Goal: Task Accomplishment & Management: Complete application form

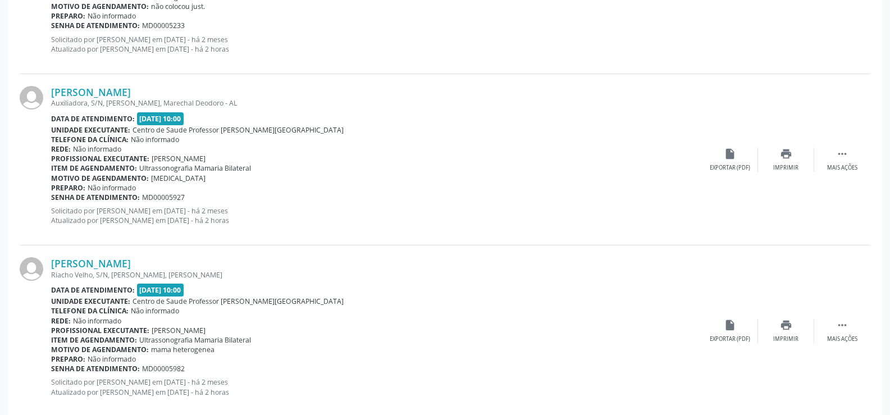
scroll to position [1864, 0]
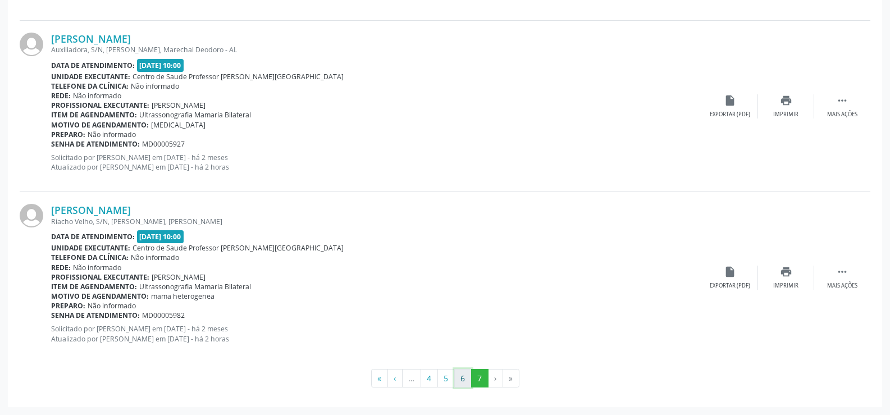
click at [459, 379] on button "6" at bounding box center [462, 378] width 17 height 19
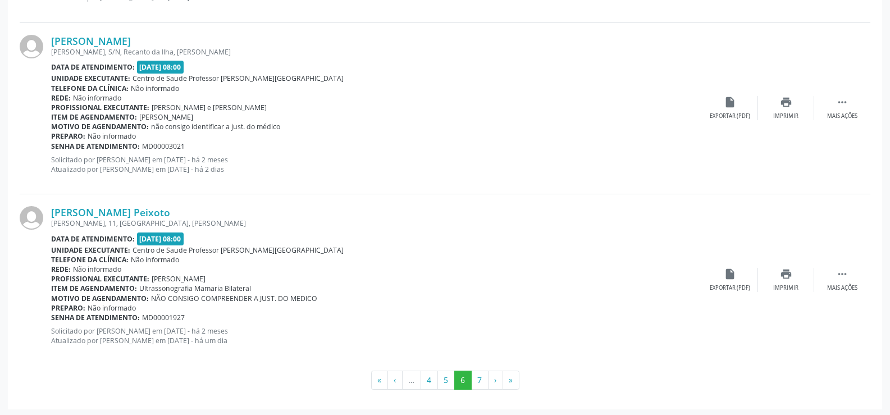
scroll to position [2597, 0]
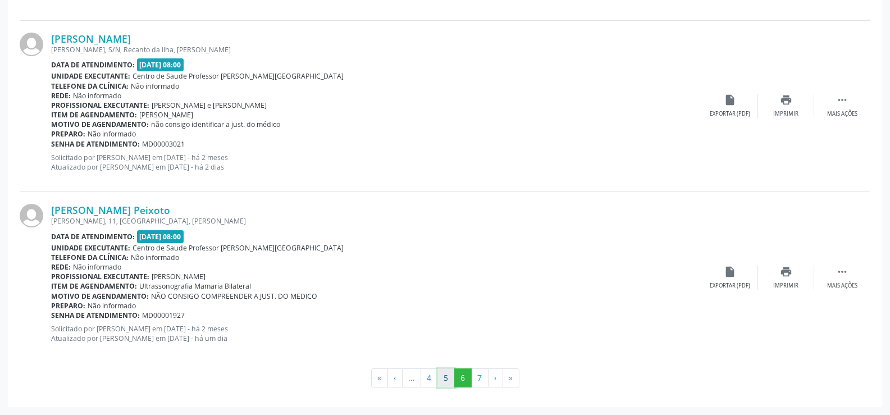
click at [439, 372] on button "5" at bounding box center [445, 377] width 17 height 19
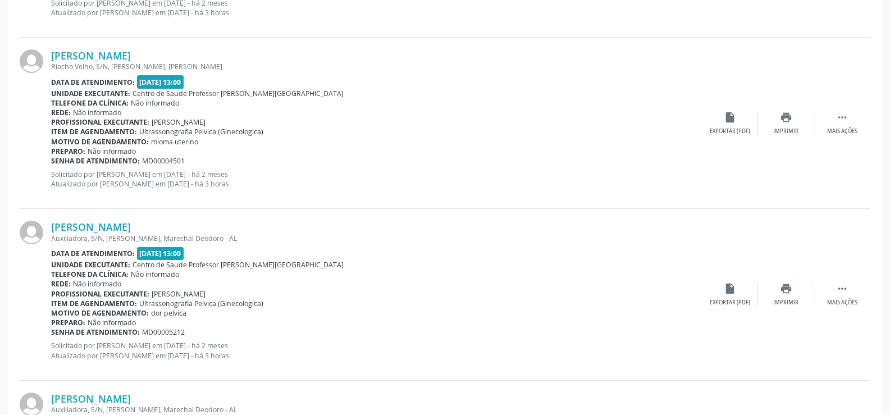
scroll to position [1010, 0]
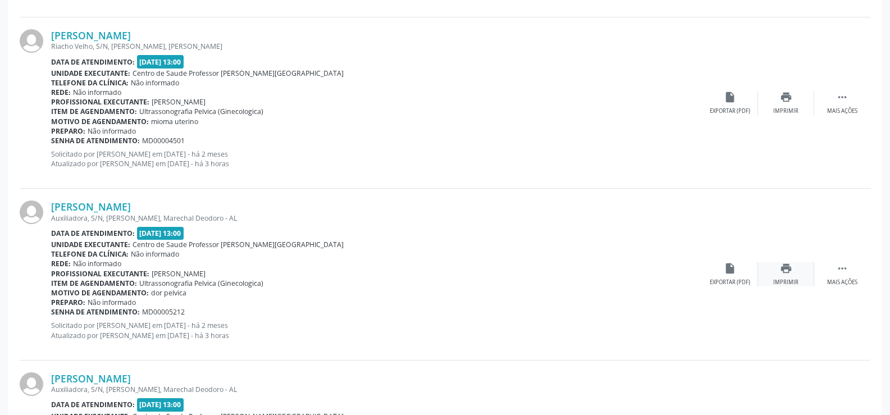
click at [789, 268] on icon "print" at bounding box center [786, 268] width 12 height 12
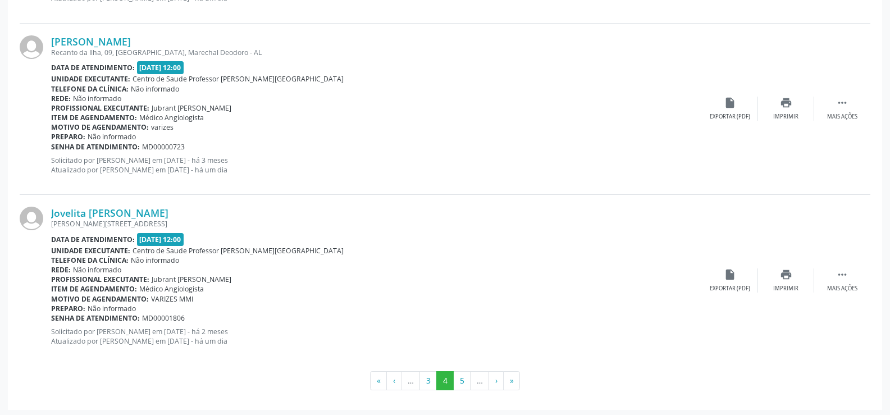
scroll to position [2550, 0]
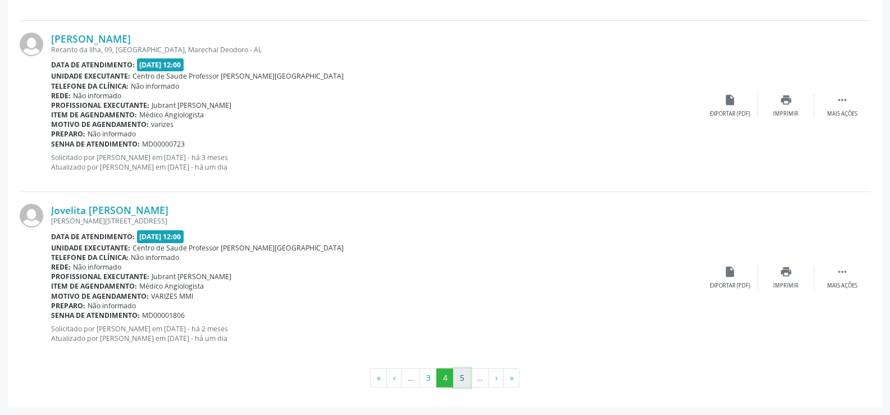
click at [458, 373] on button "5" at bounding box center [461, 377] width 17 height 19
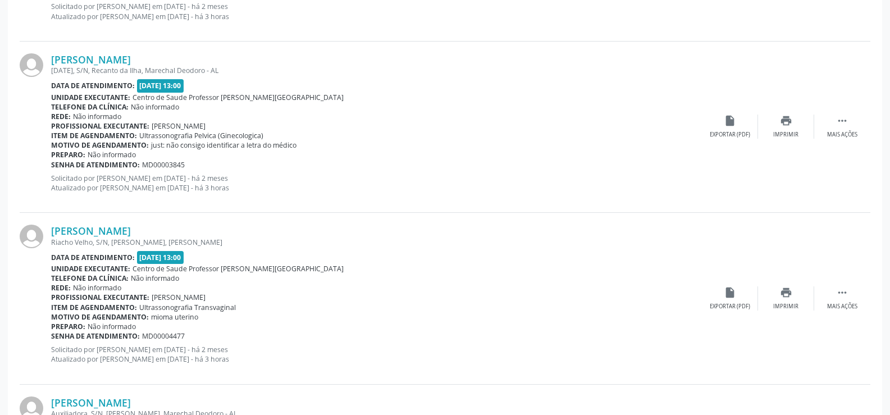
scroll to position [449, 0]
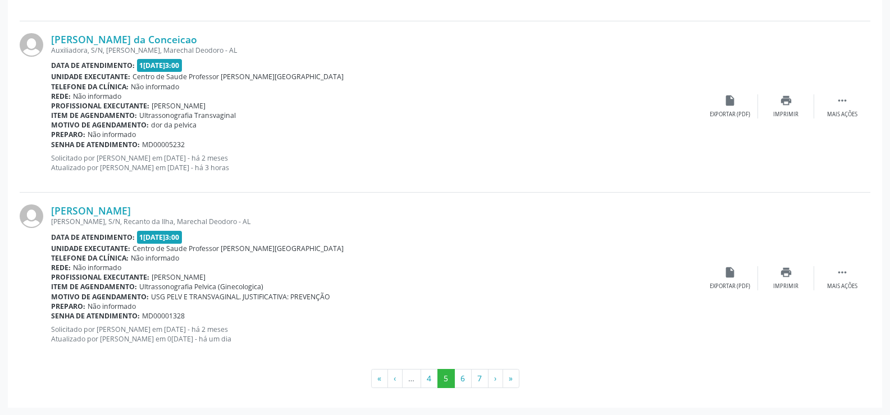
scroll to position [2550, 0]
click at [460, 377] on button "6" at bounding box center [462, 377] width 17 height 19
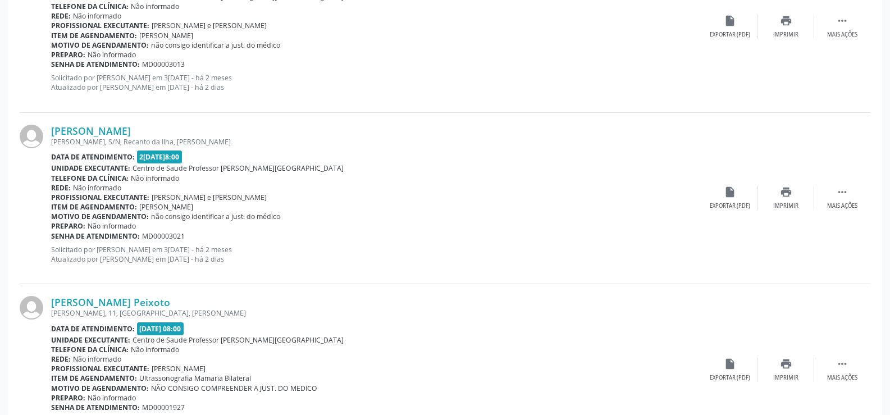
scroll to position [2582, 0]
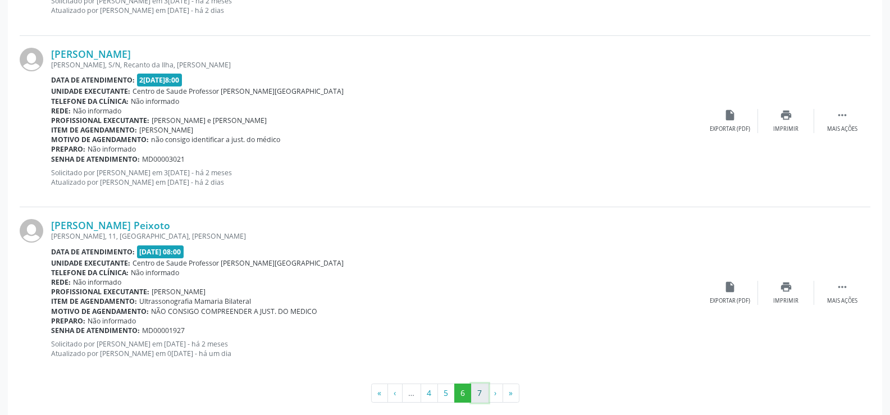
click at [479, 392] on button "7" at bounding box center [479, 392] width 17 height 19
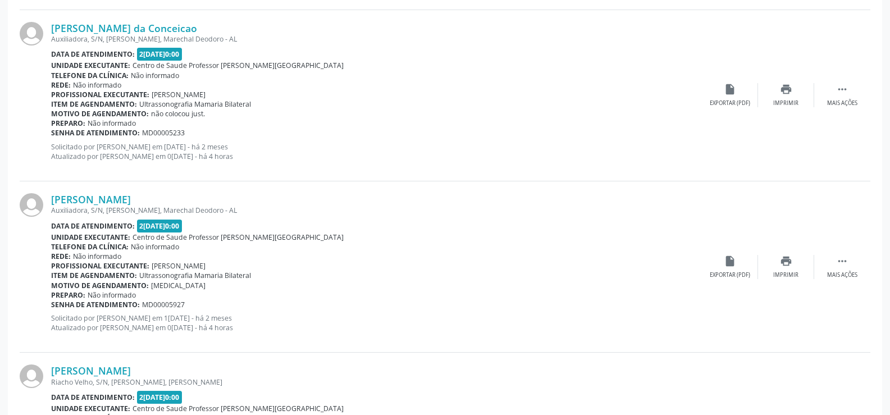
scroll to position [1864, 0]
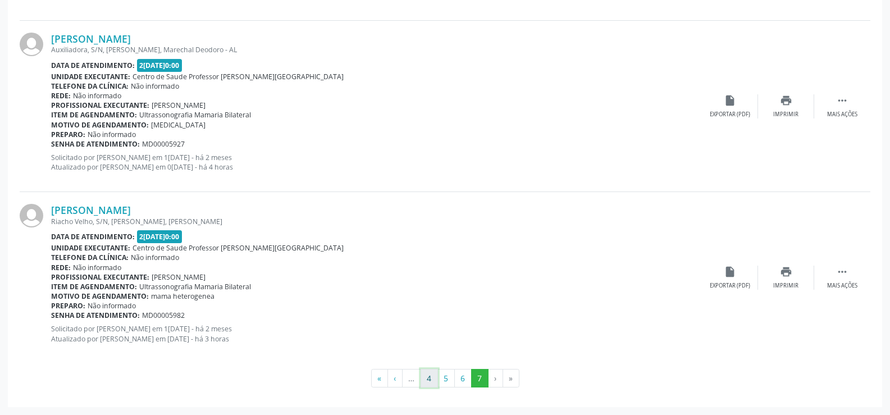
click at [430, 379] on button "4" at bounding box center [428, 378] width 17 height 19
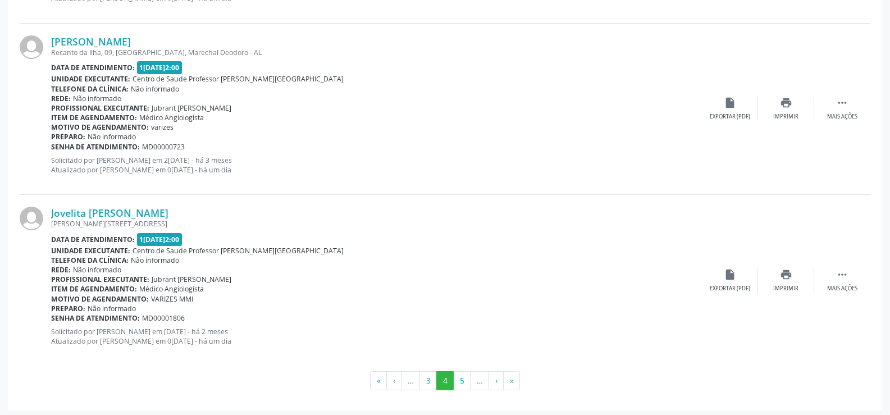
scroll to position [2550, 0]
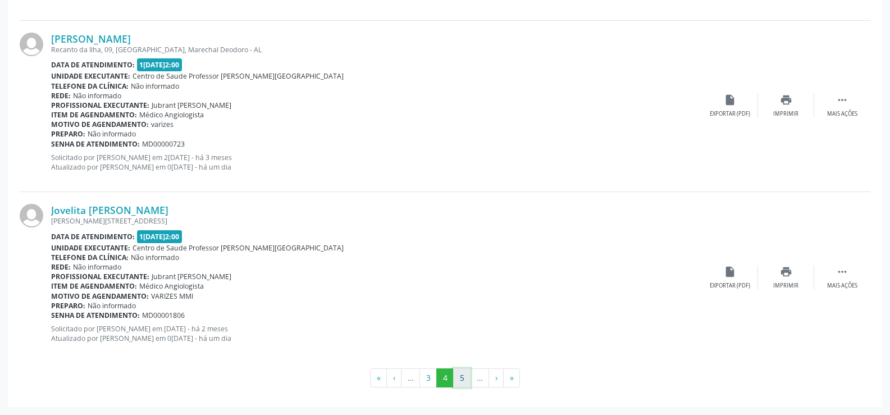
click at [461, 371] on button "5" at bounding box center [461, 377] width 17 height 19
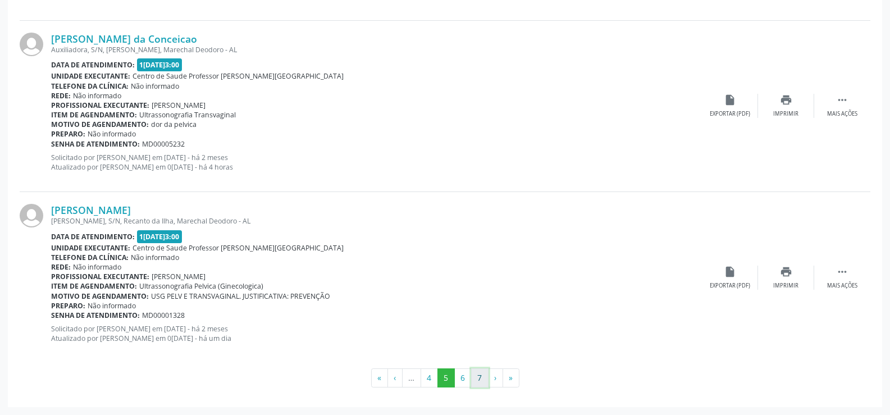
click at [477, 377] on button "7" at bounding box center [479, 377] width 17 height 19
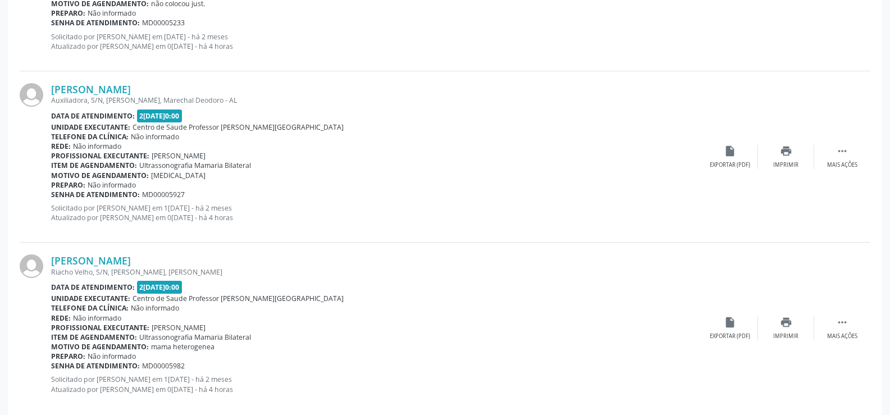
scroll to position [1864, 0]
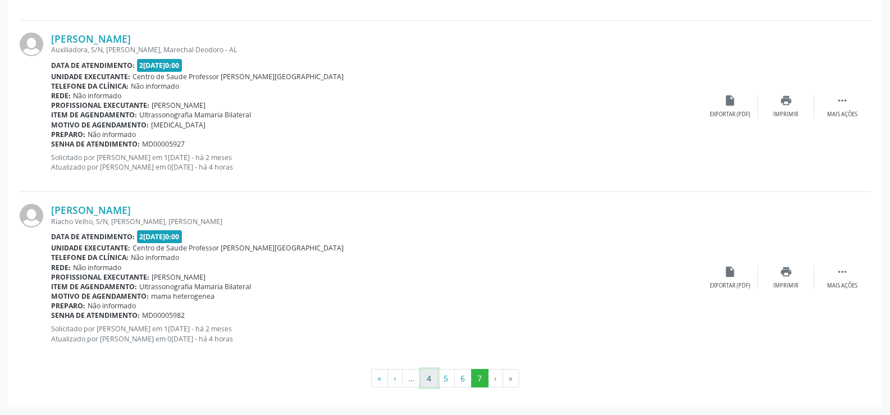
click at [423, 379] on button "4" at bounding box center [428, 378] width 17 height 19
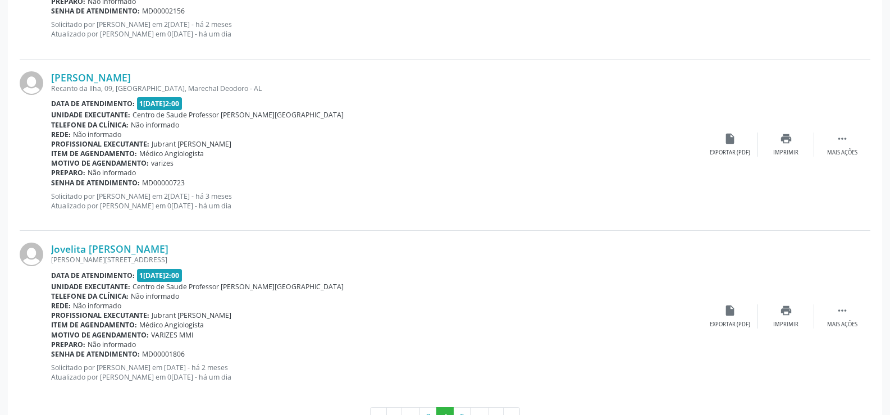
scroll to position [2550, 0]
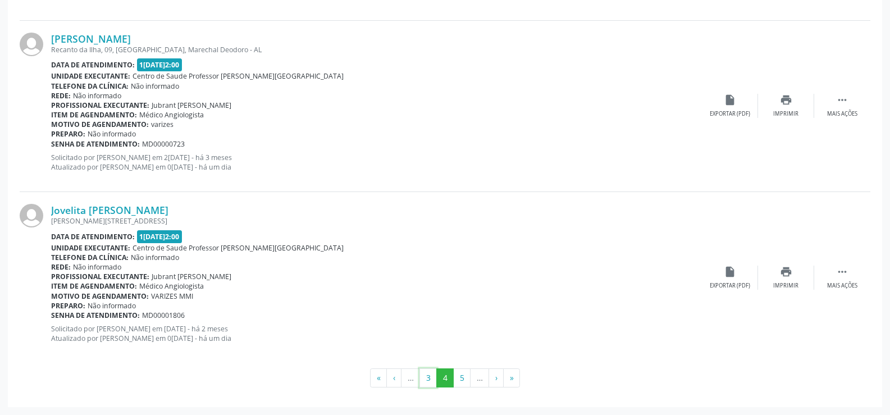
click at [423, 379] on button "3" at bounding box center [427, 377] width 17 height 19
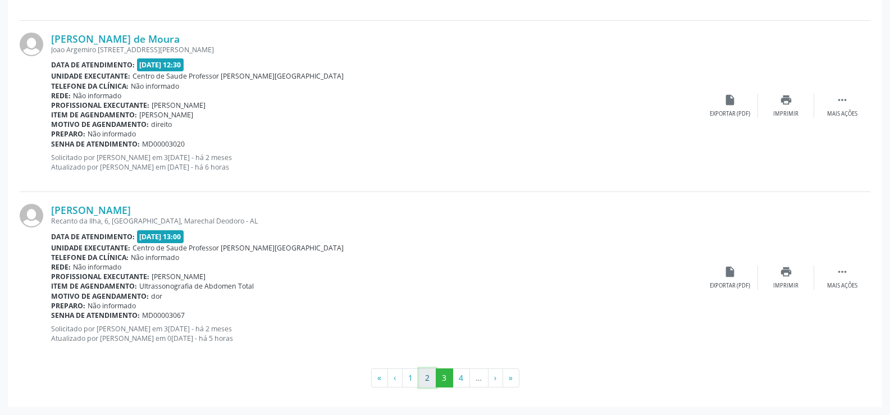
click at [424, 379] on button "2" at bounding box center [427, 377] width 17 height 19
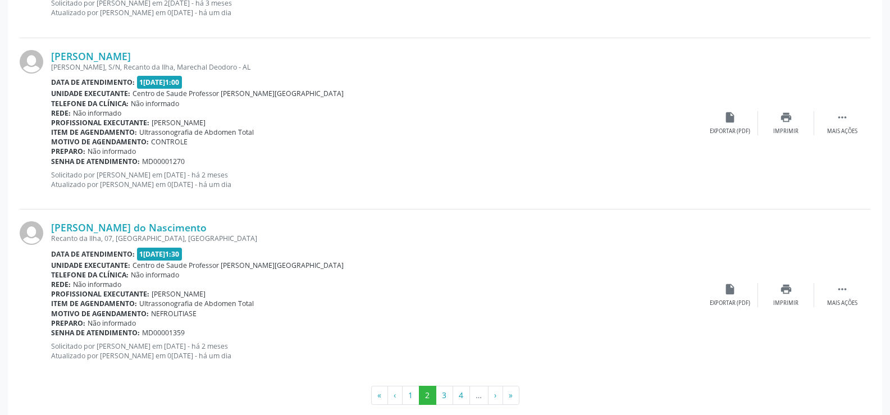
scroll to position [2562, 0]
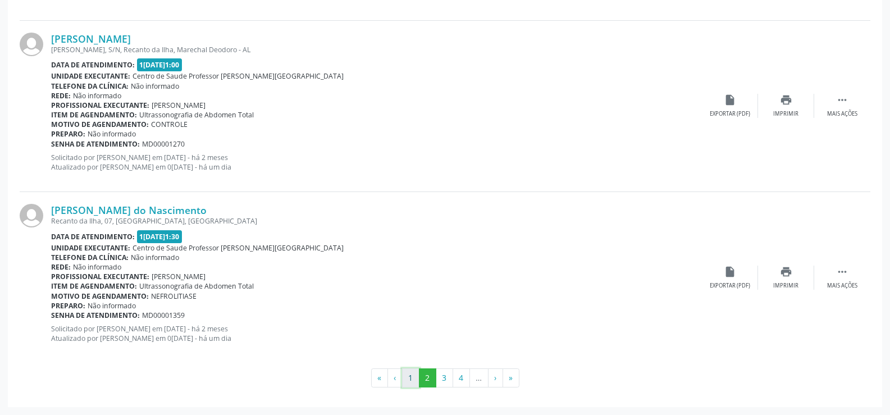
click at [410, 379] on button "1" at bounding box center [410, 377] width 17 height 19
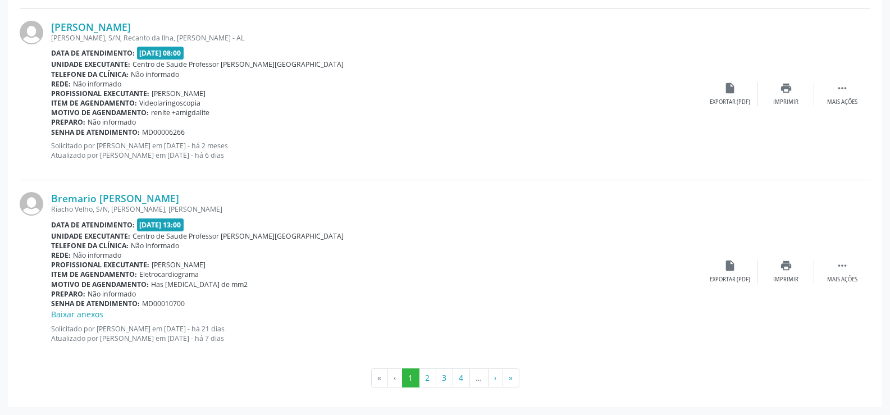
click at [392, 376] on li "‹" at bounding box center [395, 377] width 15 height 19
click at [392, 379] on li "‹" at bounding box center [395, 377] width 15 height 19
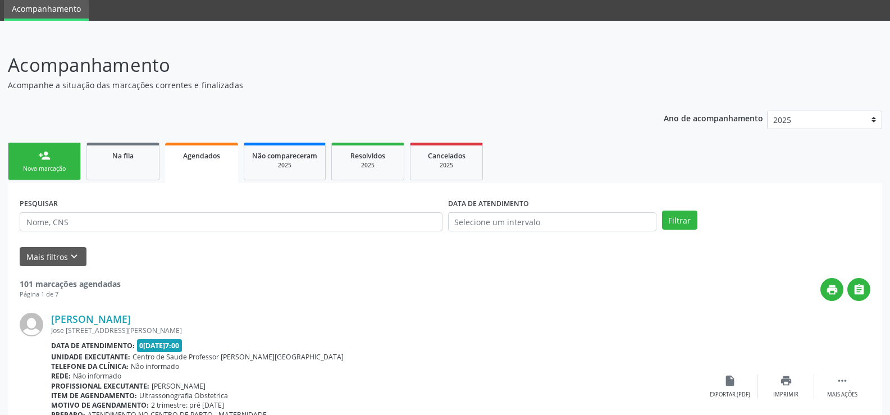
scroll to position [0, 0]
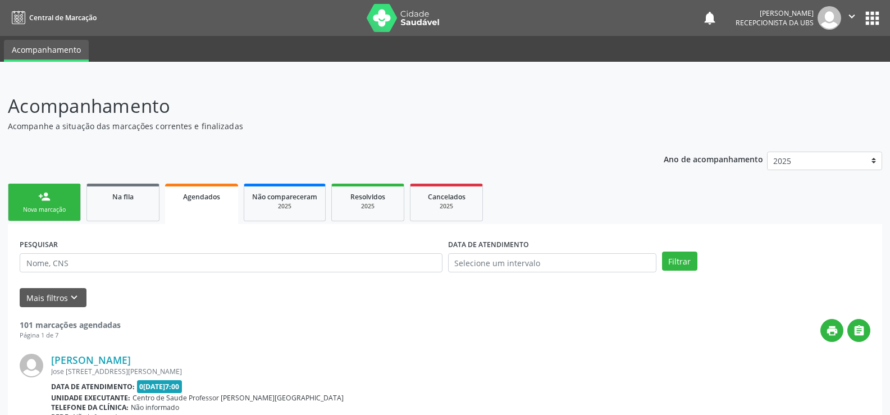
click at [62, 204] on link "person_add Nova marcação" at bounding box center [44, 203] width 73 height 38
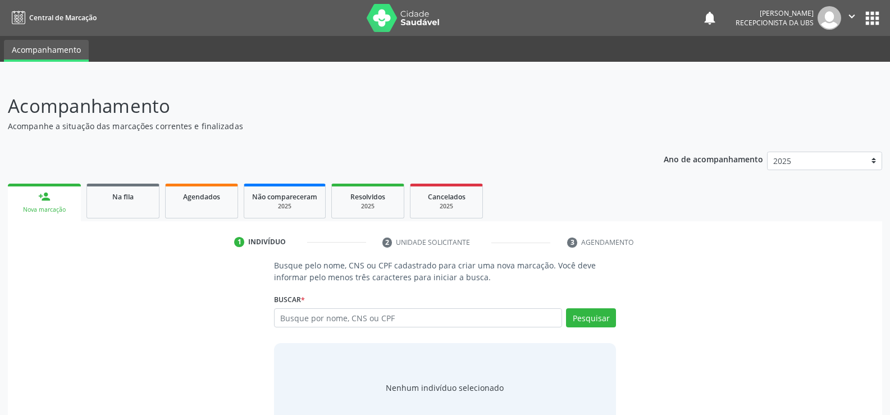
click at [42, 199] on div "person_add" at bounding box center [44, 196] width 12 height 12
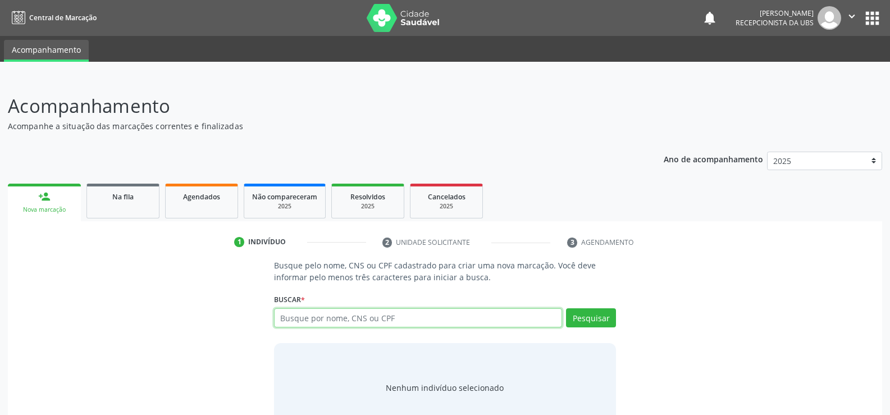
click at [310, 312] on input "text" at bounding box center [418, 317] width 288 height 19
type input "706303654299580"
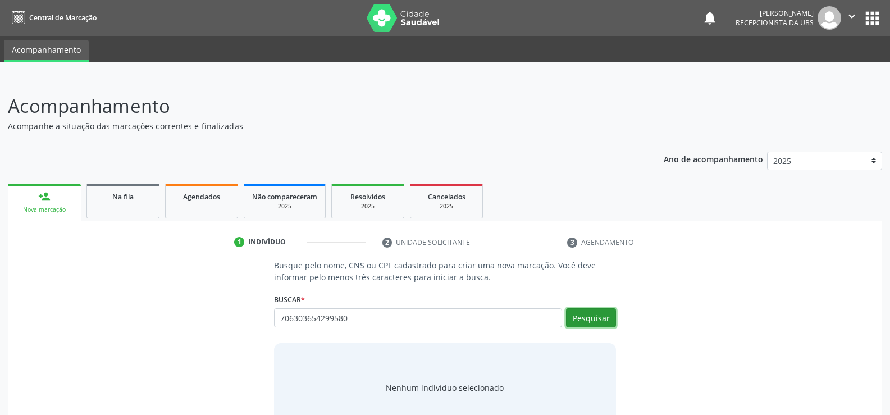
click at [602, 321] on button "Pesquisar" at bounding box center [591, 317] width 50 height 19
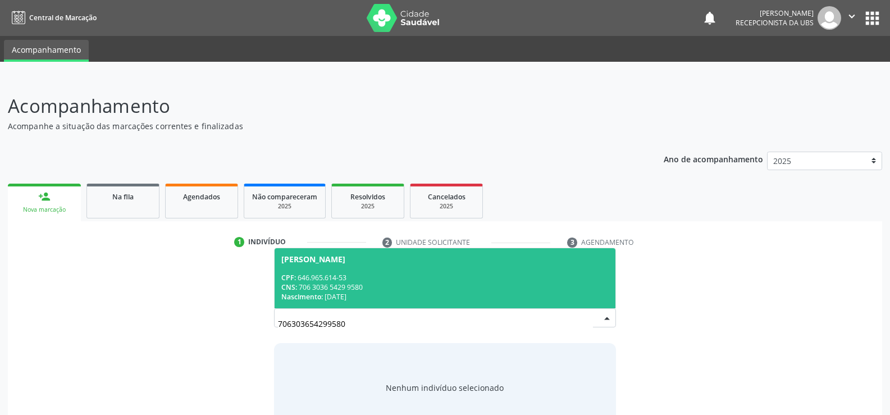
click at [306, 286] on div "CNS: 706 3036 5429 9580" at bounding box center [444, 287] width 327 height 10
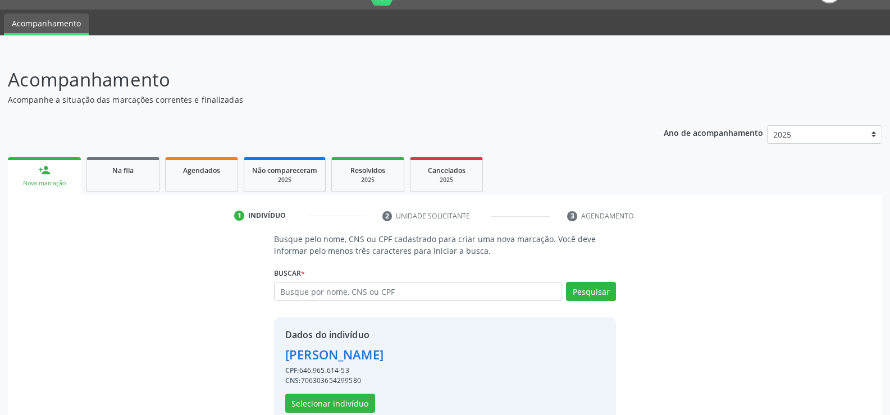
scroll to position [51, 0]
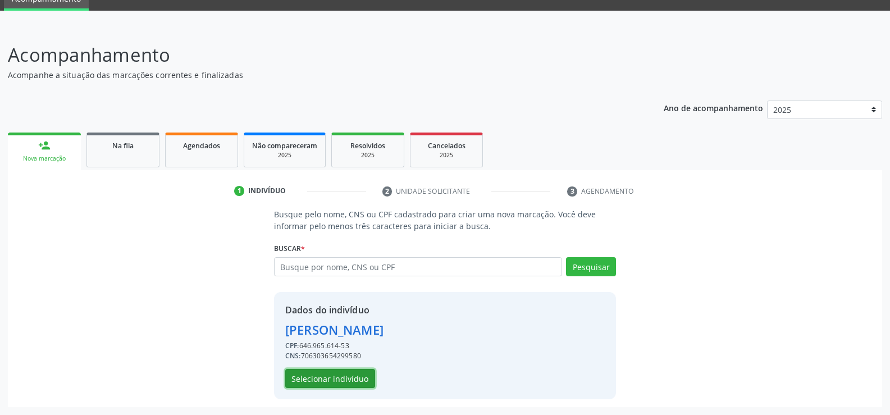
click at [342, 374] on button "Selecionar indivíduo" at bounding box center [330, 378] width 90 height 19
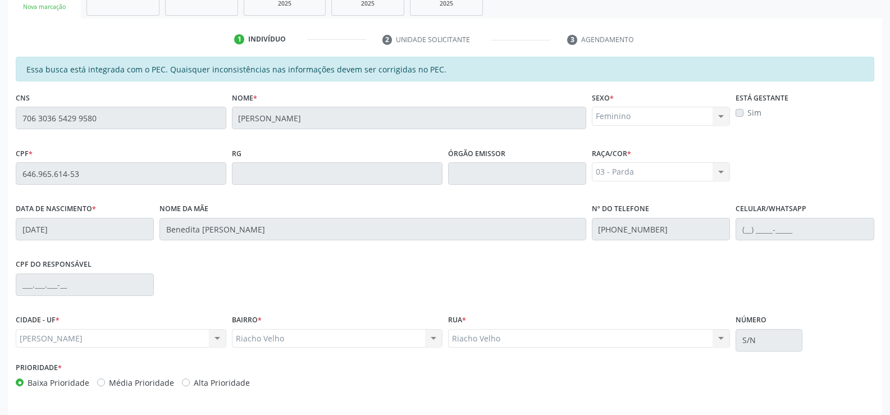
scroll to position [242, 0]
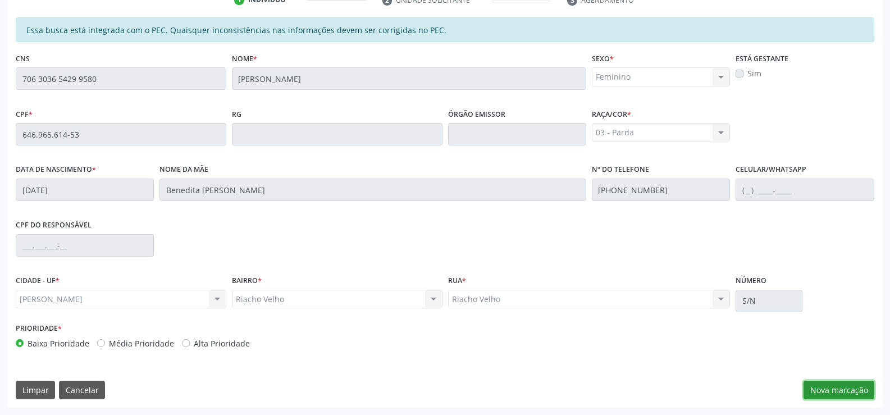
click at [836, 390] on button "Nova marcação" at bounding box center [838, 390] width 71 height 19
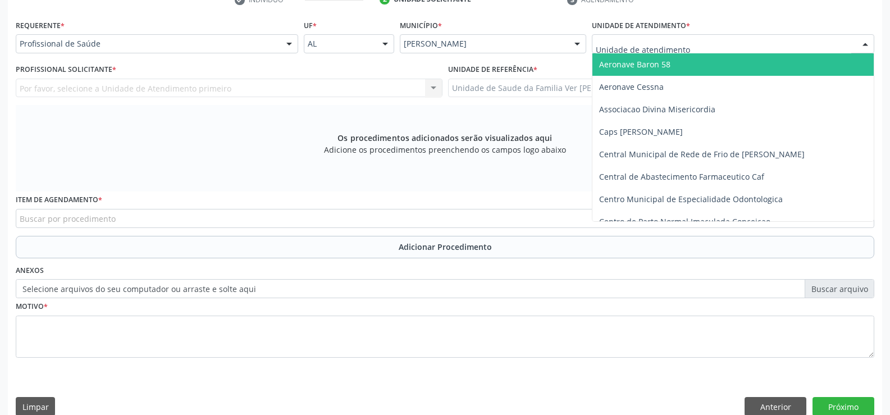
click at [864, 44] on div at bounding box center [865, 44] width 17 height 19
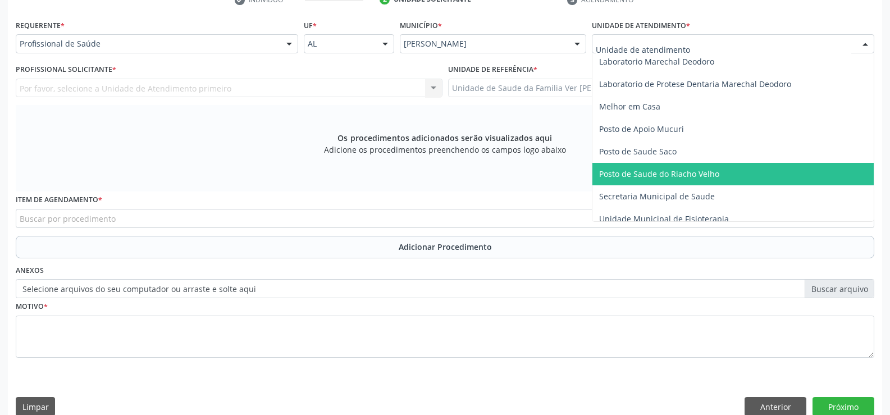
scroll to position [449, 0]
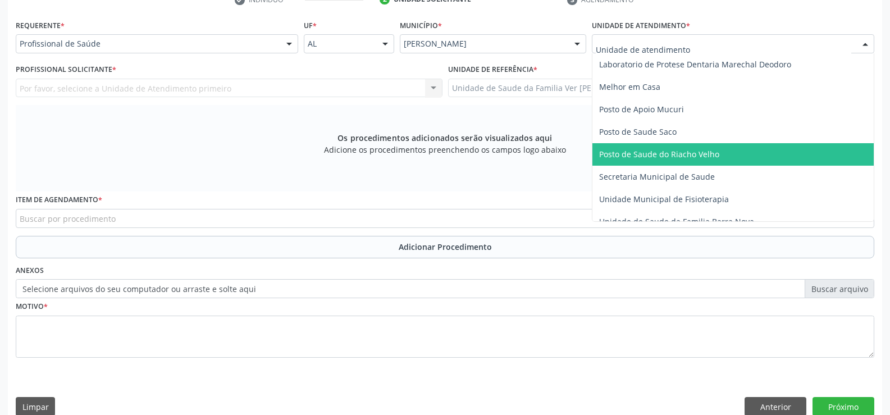
click at [733, 150] on span "Posto de Saude do Riacho Velho" at bounding box center [732, 154] width 281 height 22
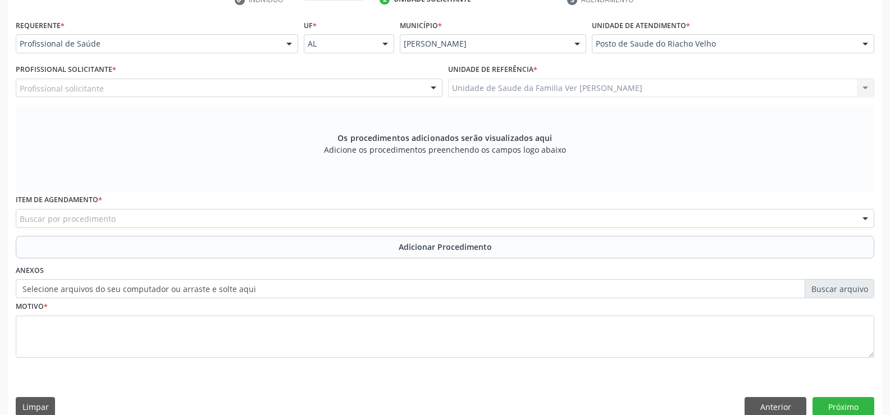
click at [287, 45] on div at bounding box center [289, 44] width 17 height 19
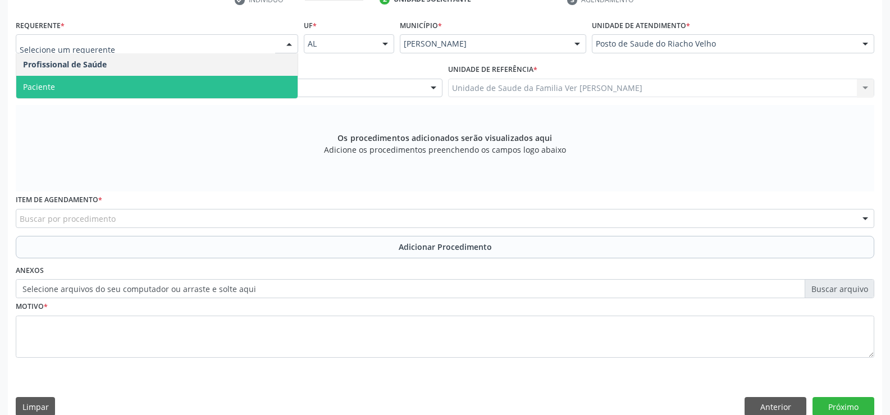
click at [109, 84] on span "Paciente" at bounding box center [156, 87] width 281 height 22
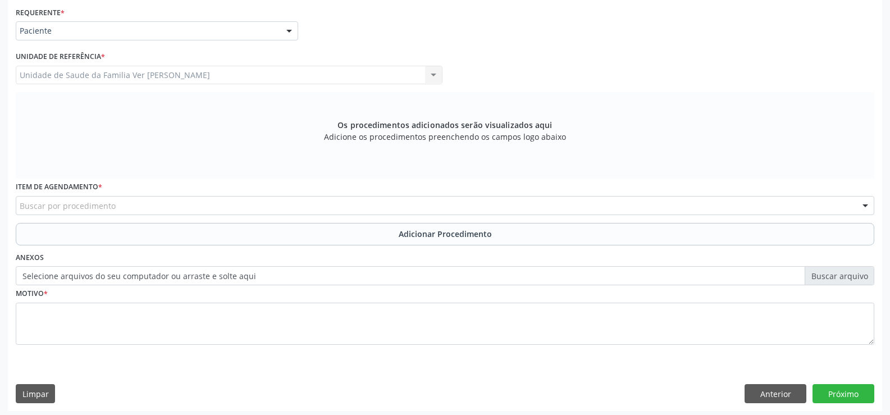
scroll to position [259, 0]
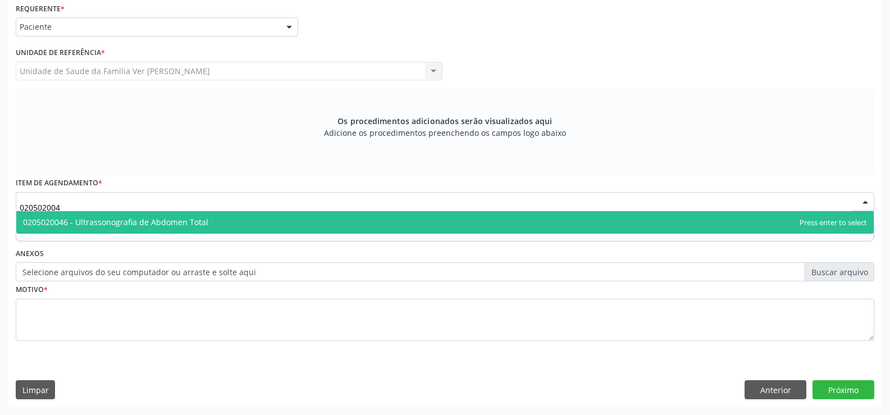
type input "0205020046"
click at [103, 220] on span "0205020046 - Ultrassonografia de Abdomen Total" at bounding box center [115, 222] width 185 height 11
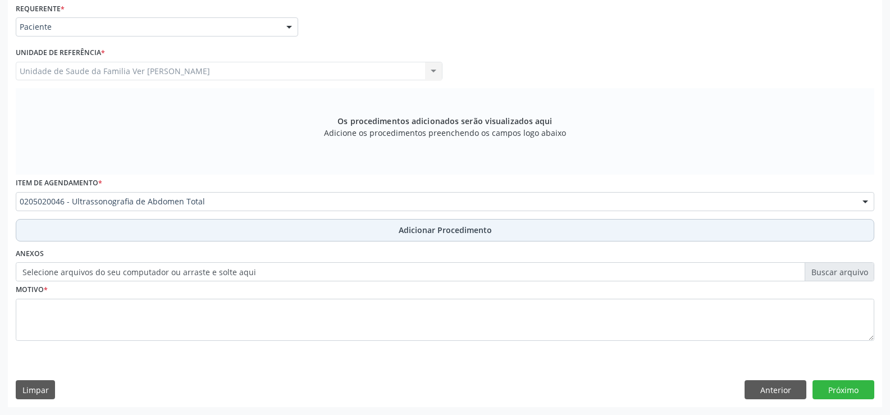
click at [460, 231] on span "Adicionar Procedimento" at bounding box center [445, 230] width 93 height 12
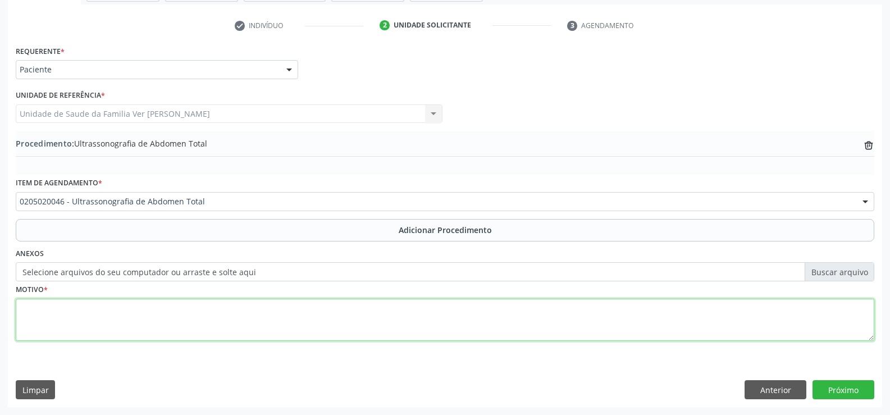
click at [44, 317] on textarea at bounding box center [445, 320] width 858 height 43
type textarea "dor difusa"
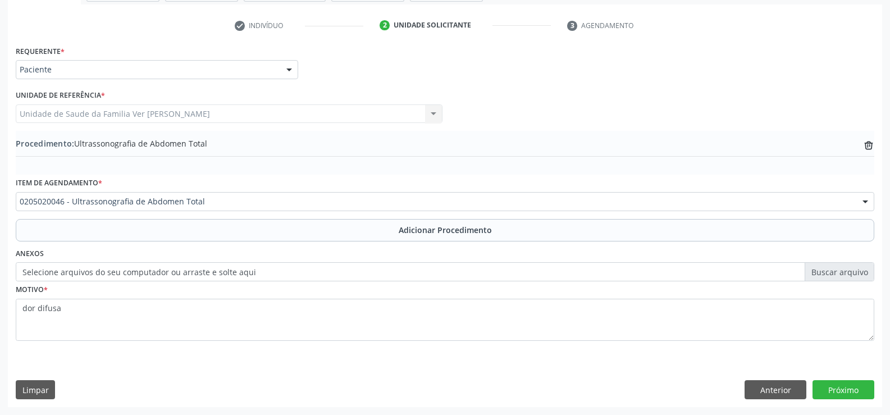
click at [402, 268] on label "Selecione arquivos do seu computador ou arraste e solte aqui" at bounding box center [445, 271] width 858 height 19
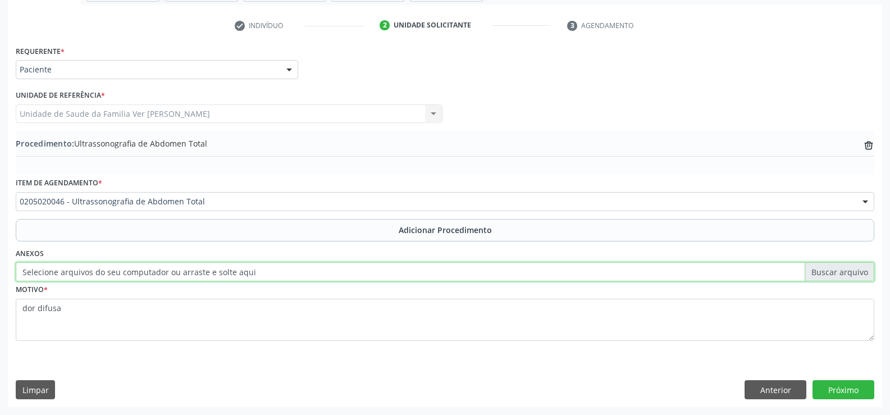
click at [402, 268] on input "Selecione arquivos do seu computador ou arraste e solte aqui" at bounding box center [445, 271] width 858 height 19
type input "C:\fakepath\WhatsApp Image 2[DATE]5.22.54.jpeg"
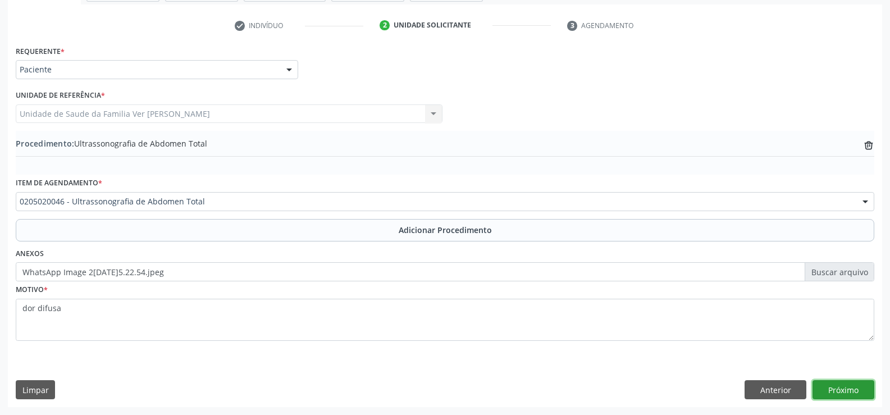
click at [842, 388] on button "Próximo" at bounding box center [843, 389] width 62 height 19
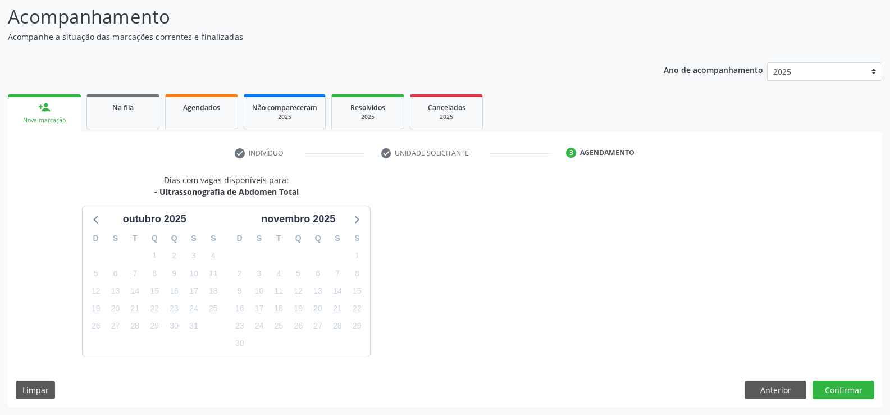
scroll to position [122, 0]
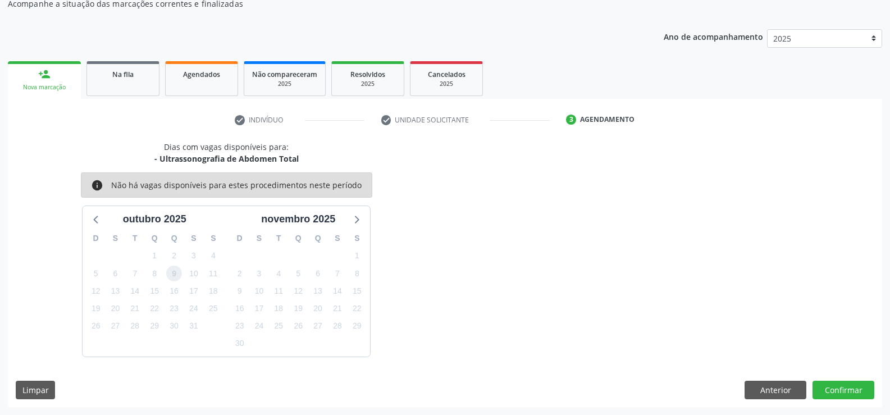
click at [174, 274] on span "9" at bounding box center [174, 274] width 16 height 16
click at [843, 390] on button "Confirmar" at bounding box center [843, 390] width 62 height 19
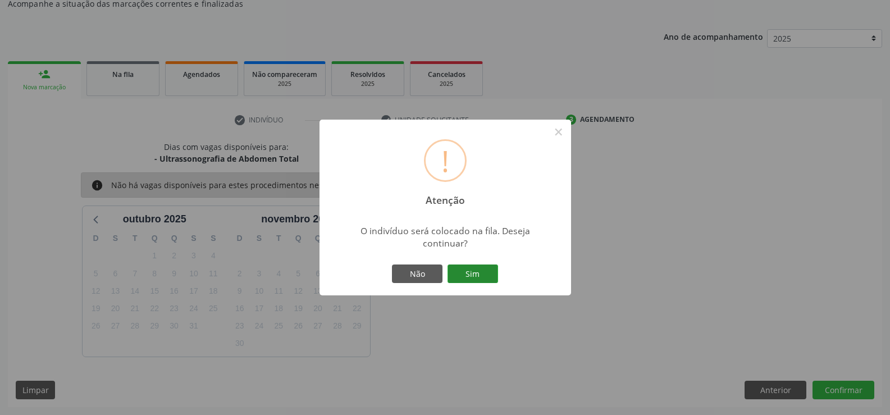
click at [465, 266] on button "Sim" at bounding box center [472, 273] width 51 height 19
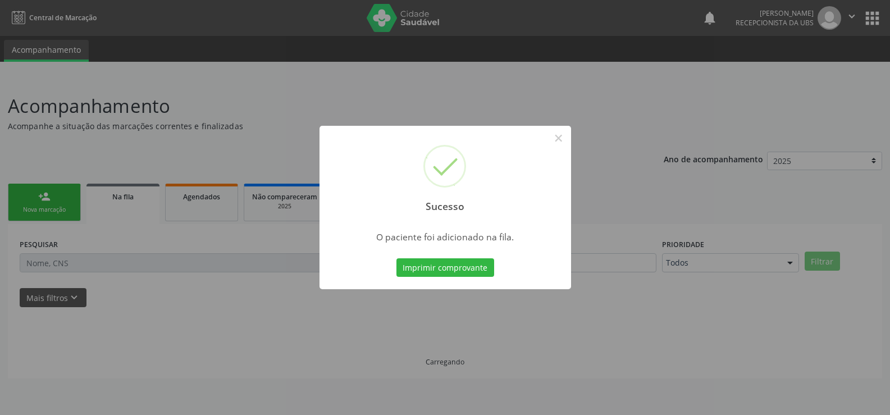
scroll to position [0, 0]
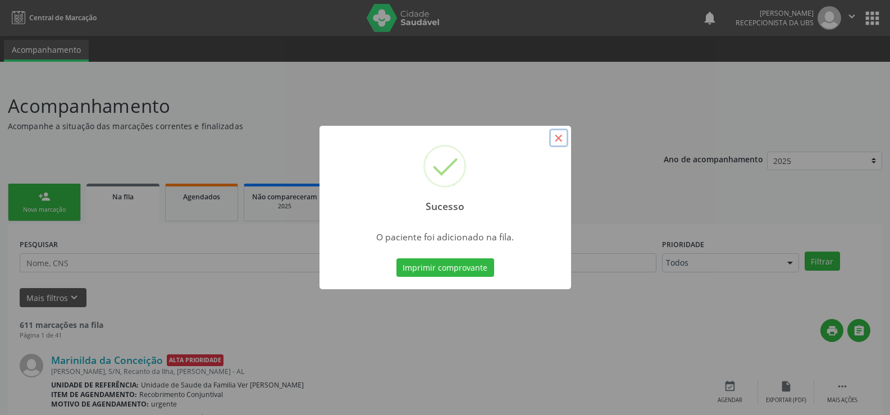
click at [557, 133] on button "×" at bounding box center [558, 138] width 19 height 19
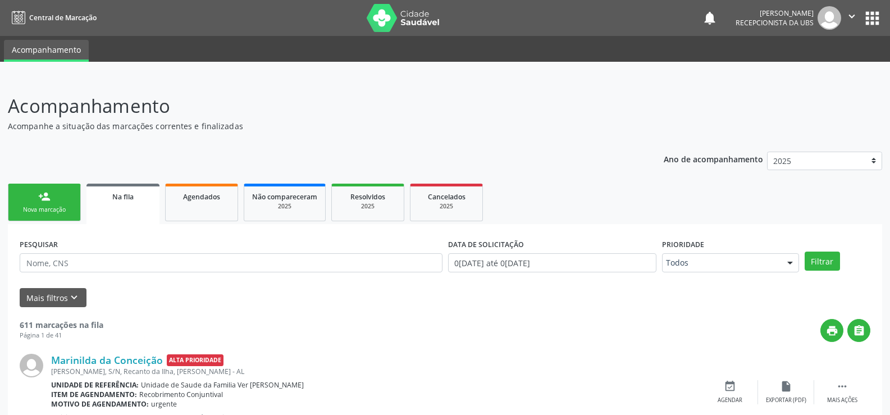
click at [51, 202] on link "person_add Nova marcação" at bounding box center [44, 203] width 73 height 38
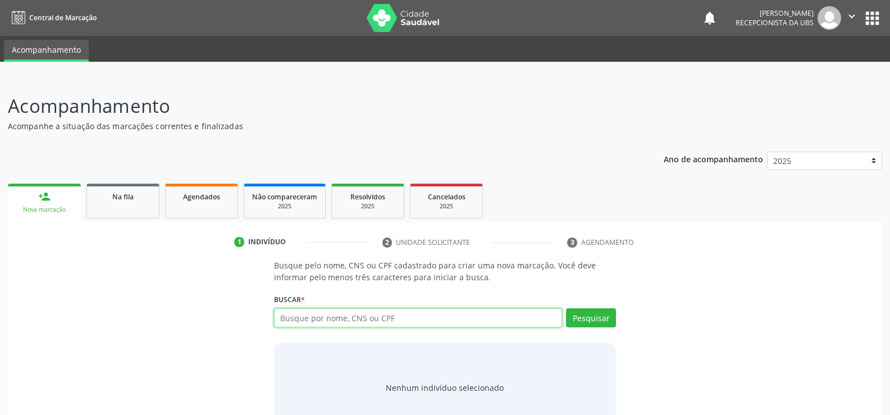
click at [291, 322] on input "text" at bounding box center [418, 317] width 288 height 19
type input "706303654299580"
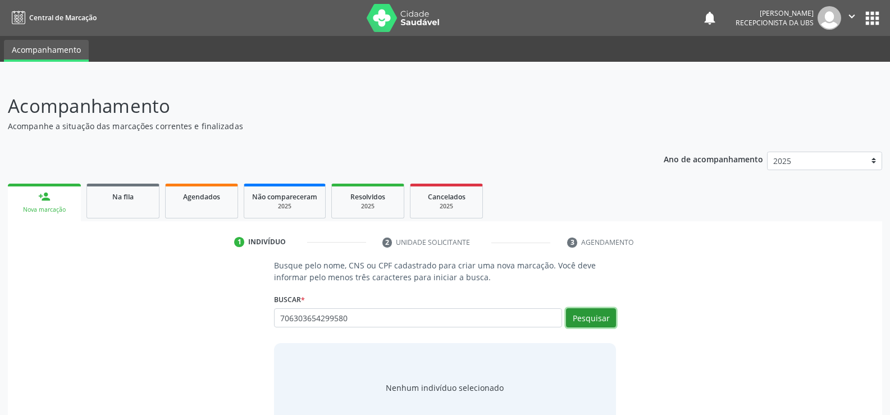
click at [594, 317] on button "Pesquisar" at bounding box center [591, 317] width 50 height 19
type input "706303654299580"
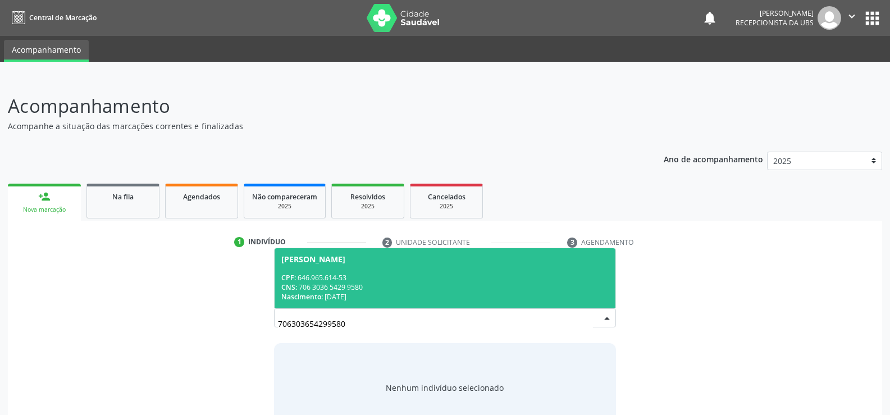
click at [323, 295] on span "Nascimento:" at bounding box center [302, 297] width 42 height 10
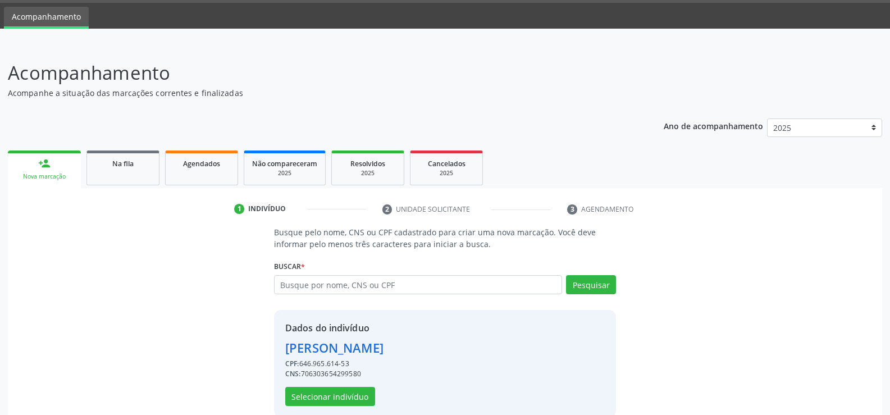
scroll to position [51, 0]
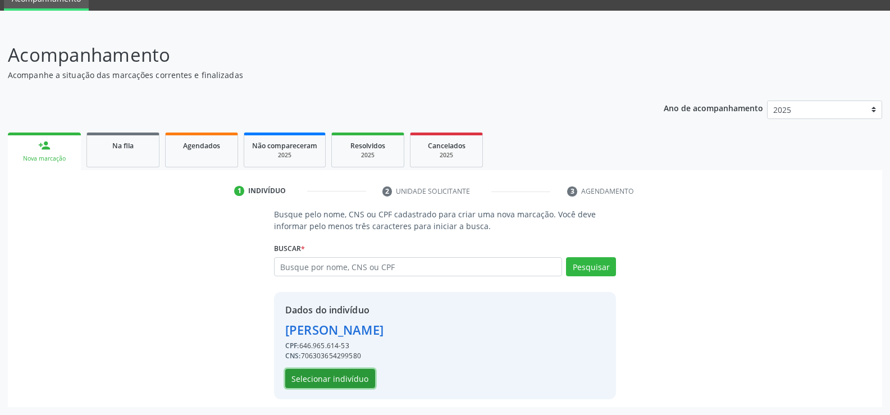
click at [341, 374] on button "Selecionar indivíduo" at bounding box center [330, 378] width 90 height 19
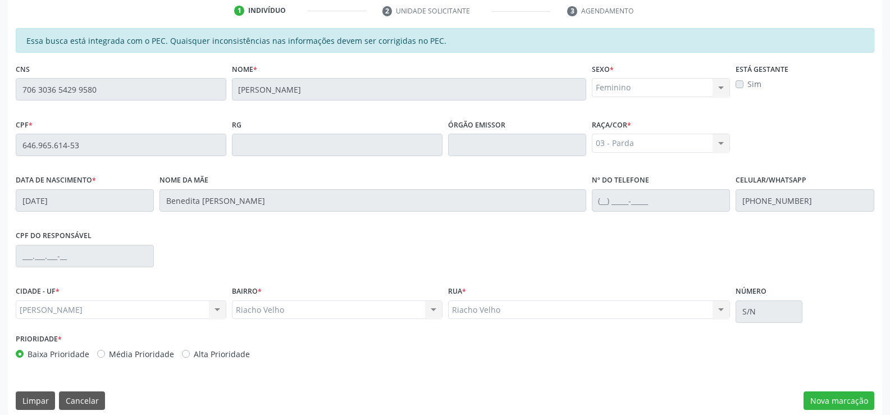
scroll to position [242, 0]
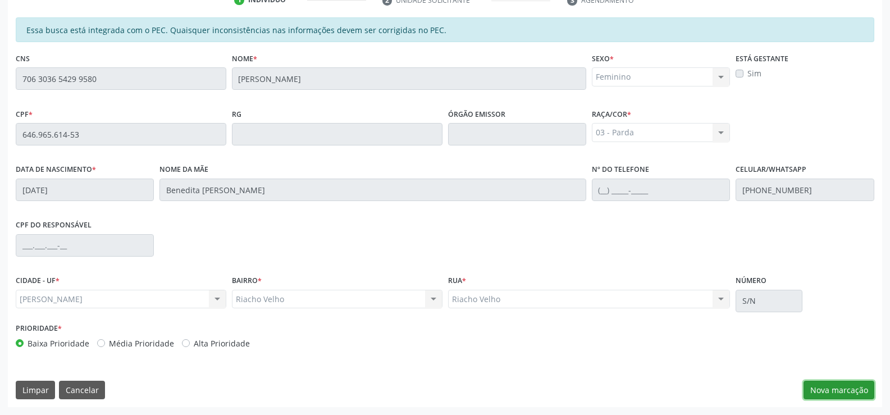
click at [833, 387] on button "Nova marcação" at bounding box center [838, 390] width 71 height 19
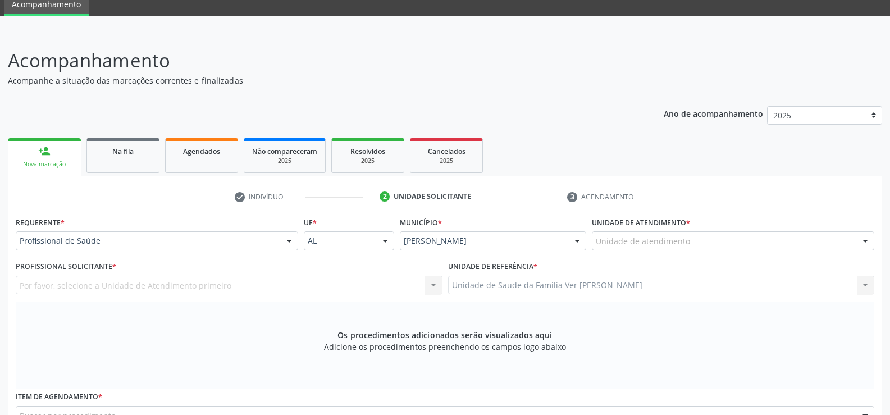
scroll to position [18, 0]
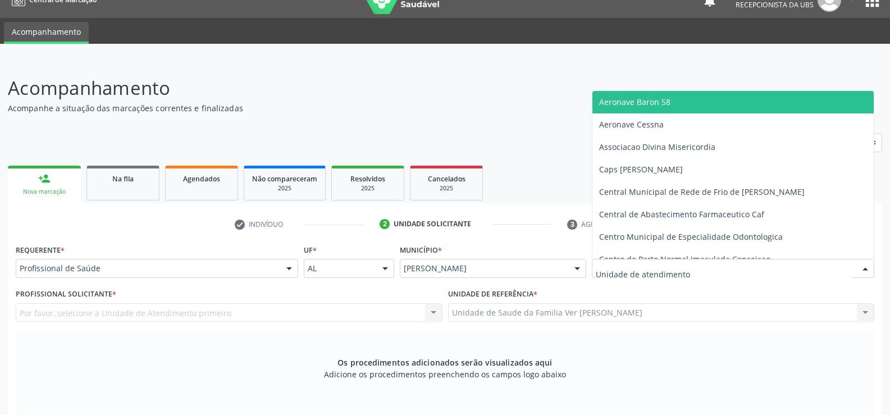
click at [865, 266] on div at bounding box center [865, 268] width 17 height 19
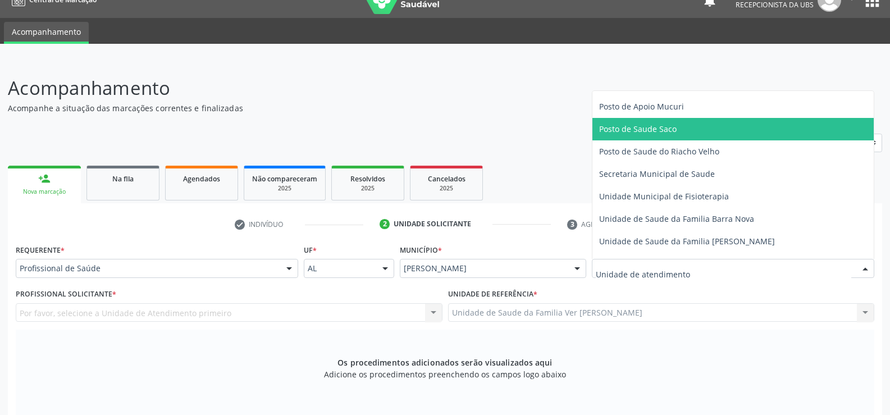
scroll to position [505, 0]
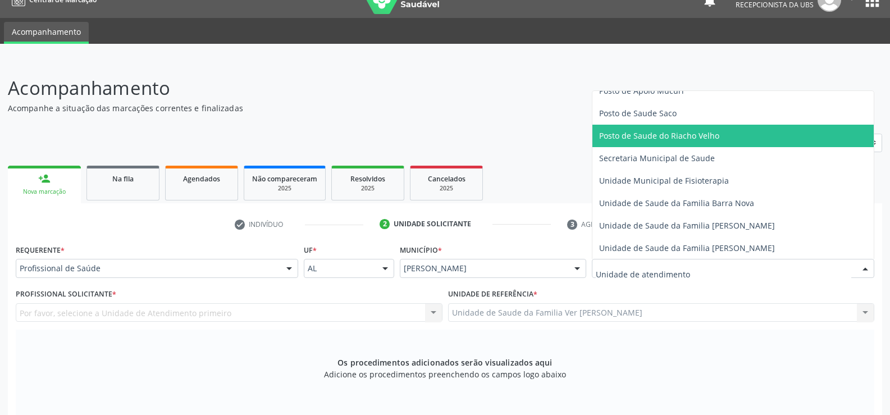
click at [708, 134] on span "Posto de Saude do Riacho Velho" at bounding box center [659, 135] width 120 height 11
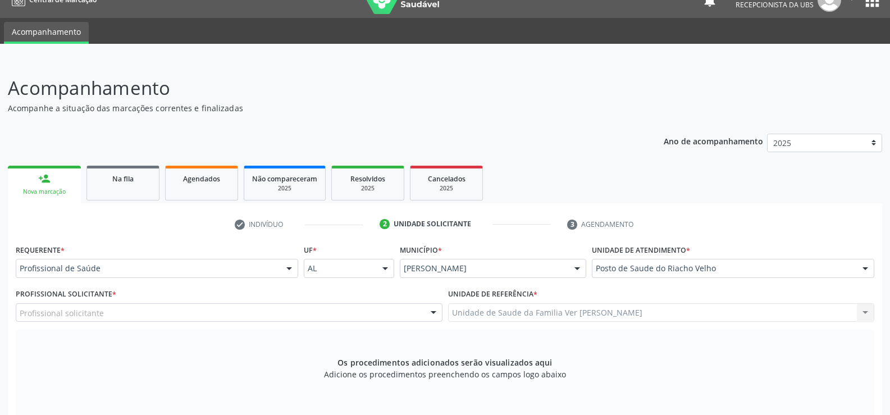
click at [288, 267] on div at bounding box center [289, 268] width 17 height 19
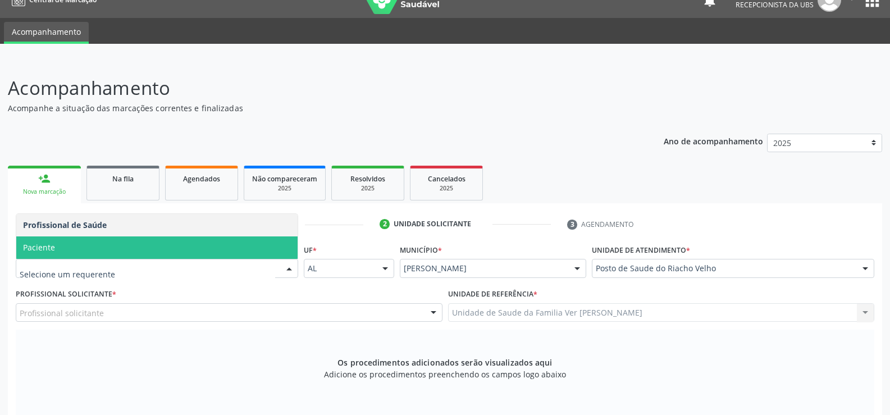
click at [81, 246] on span "Paciente" at bounding box center [156, 247] width 281 height 22
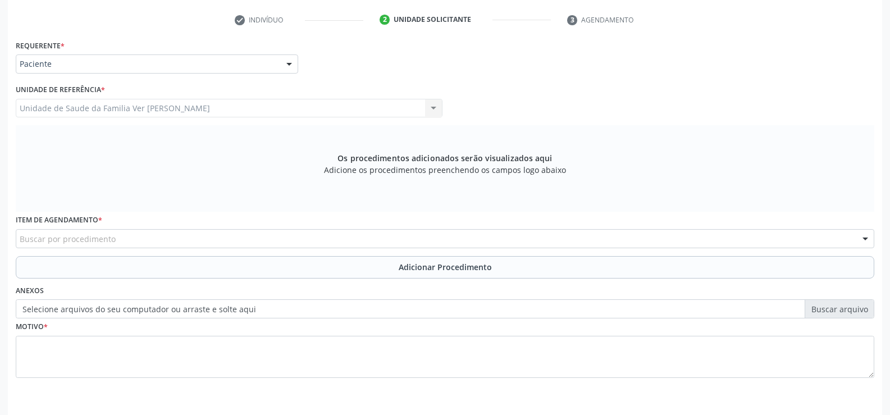
scroll to position [242, 0]
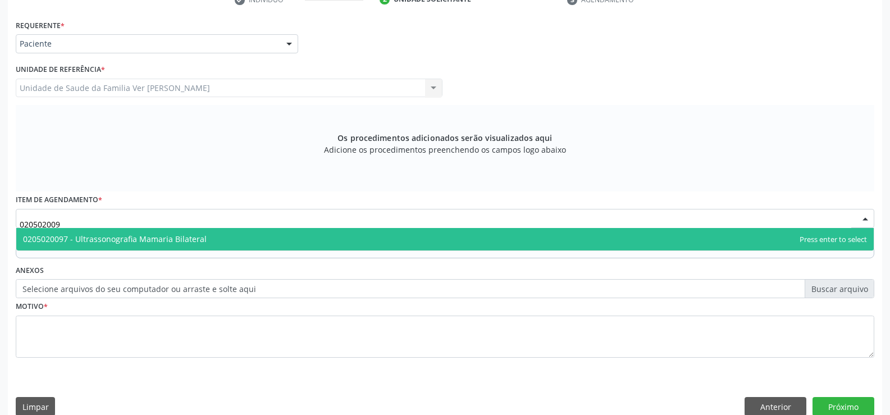
type input "0205020097"
click at [126, 240] on span "0205020097 - Ultrassonografia Mamaria Bilateral" at bounding box center [115, 239] width 184 height 11
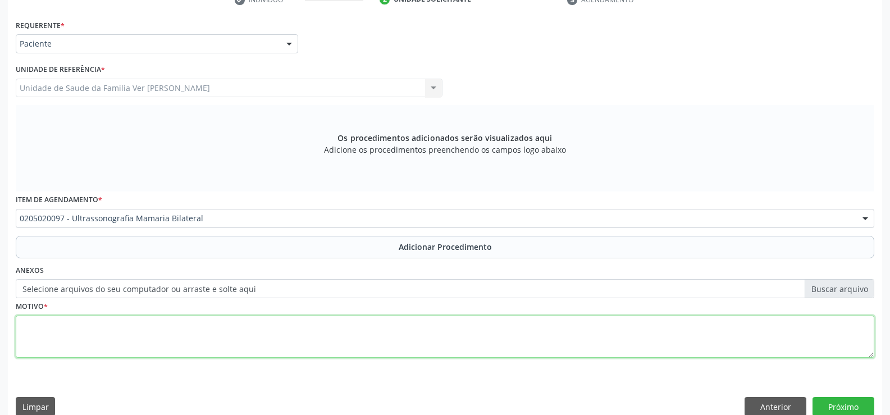
click at [39, 335] on textarea at bounding box center [445, 336] width 858 height 43
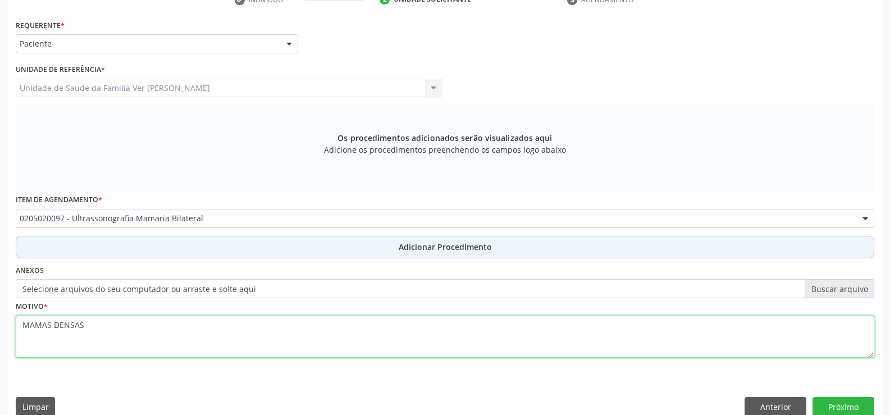
type textarea "MAMAS DENSAS"
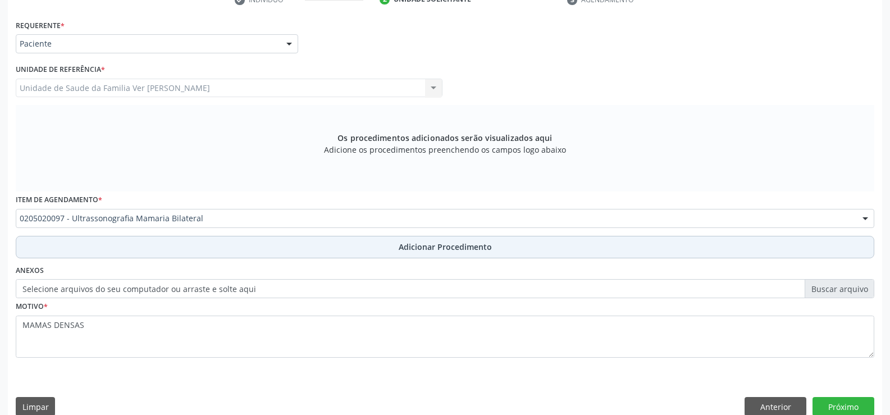
click at [421, 242] on span "Adicionar Procedimento" at bounding box center [445, 247] width 93 height 12
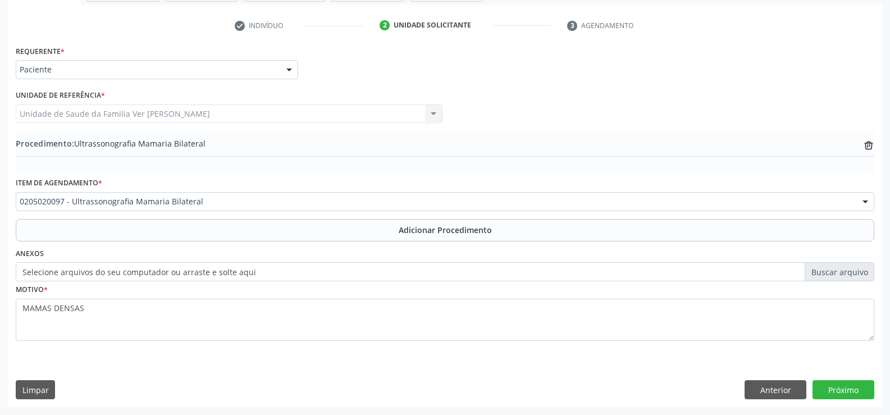
scroll to position [217, 0]
click at [237, 274] on label "Selecione arquivos do seu computador ou arraste e solte aqui" at bounding box center [445, 271] width 858 height 19
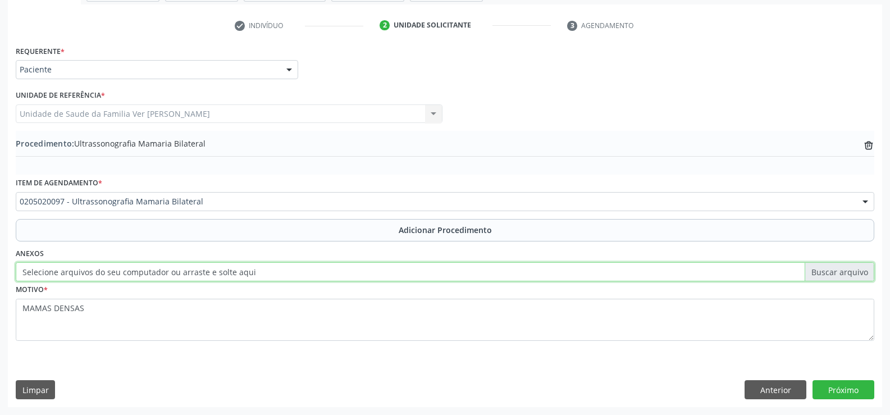
click at [237, 274] on input "Selecione arquivos do seu computador ou arraste e solte aqui" at bounding box center [445, 271] width 858 height 19
type input "C:\fakepath\WhatsApp Image [DATE] 15.26.54.jpeg"
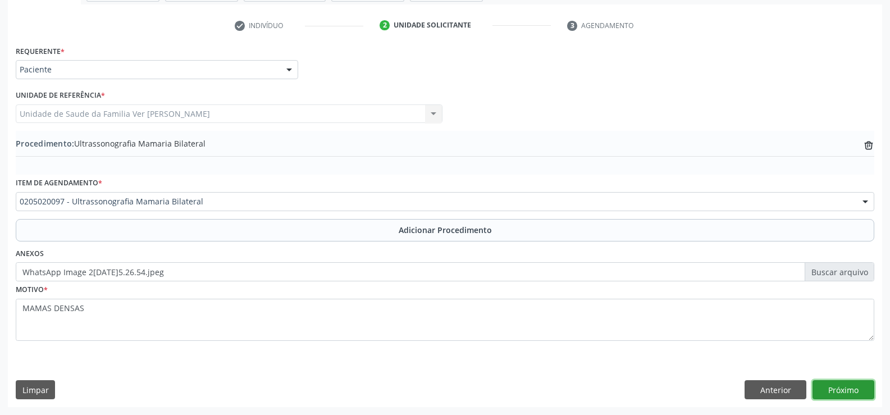
click at [850, 389] on button "Próximo" at bounding box center [843, 389] width 62 height 19
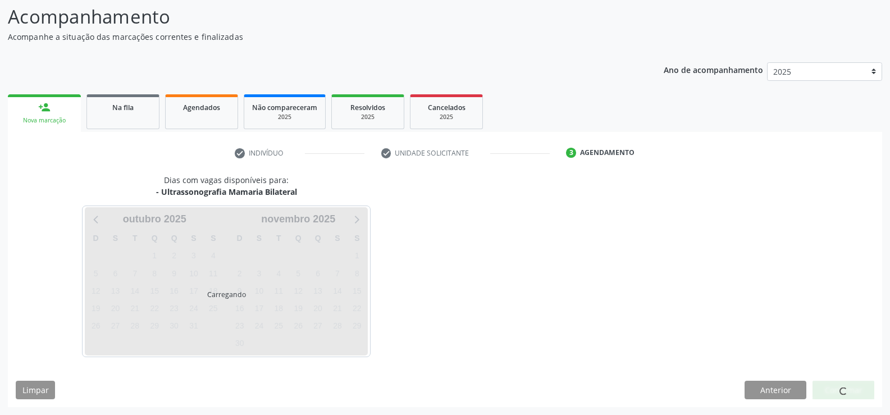
scroll to position [122, 0]
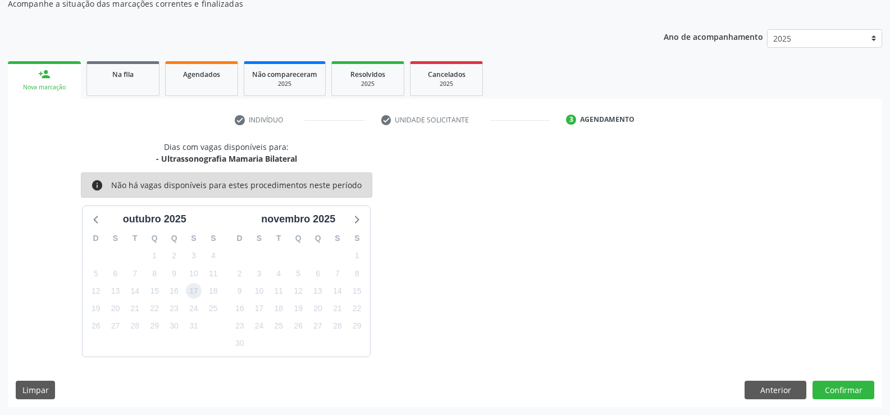
click at [190, 290] on span "17" at bounding box center [194, 291] width 16 height 16
click at [843, 387] on button "Confirmar" at bounding box center [843, 390] width 62 height 19
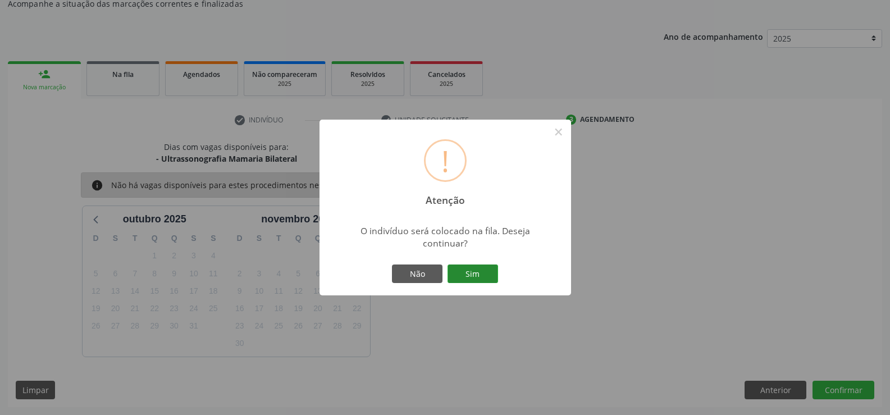
click at [479, 271] on button "Sim" at bounding box center [472, 273] width 51 height 19
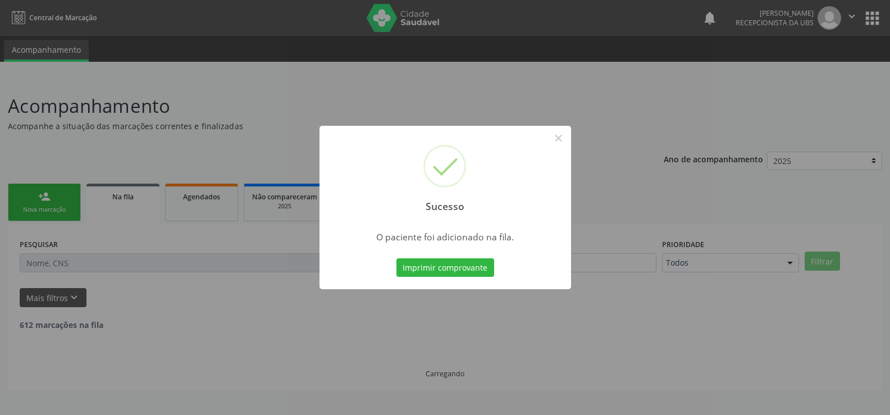
scroll to position [0, 0]
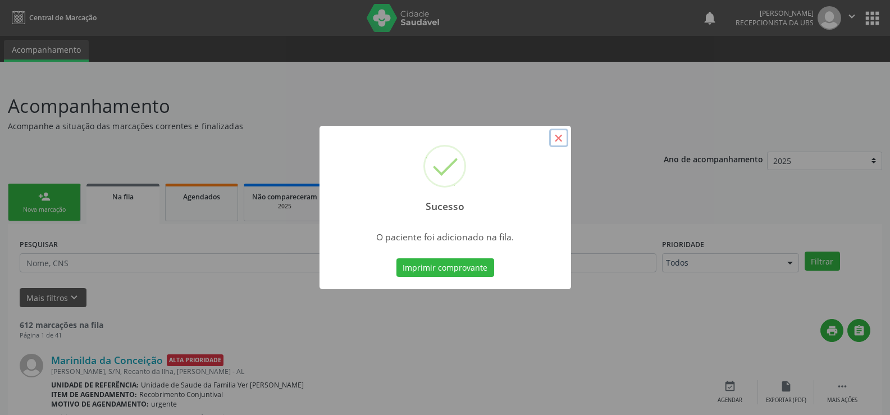
click at [554, 134] on button "×" at bounding box center [558, 138] width 19 height 19
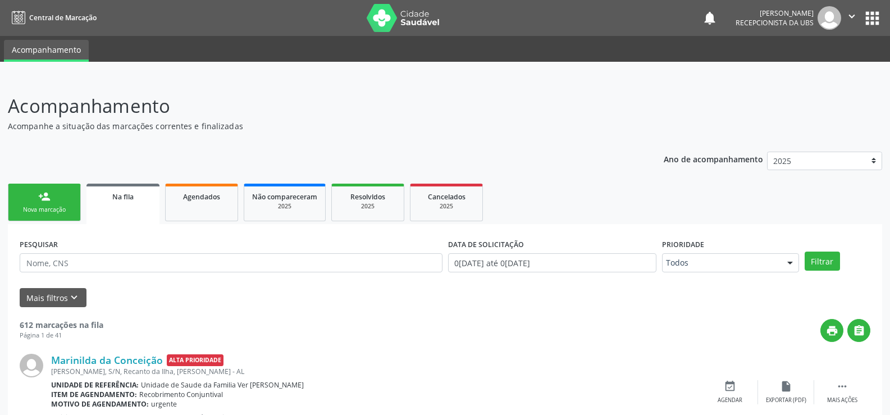
click at [56, 205] on link "person_add Nova marcação" at bounding box center [44, 203] width 73 height 38
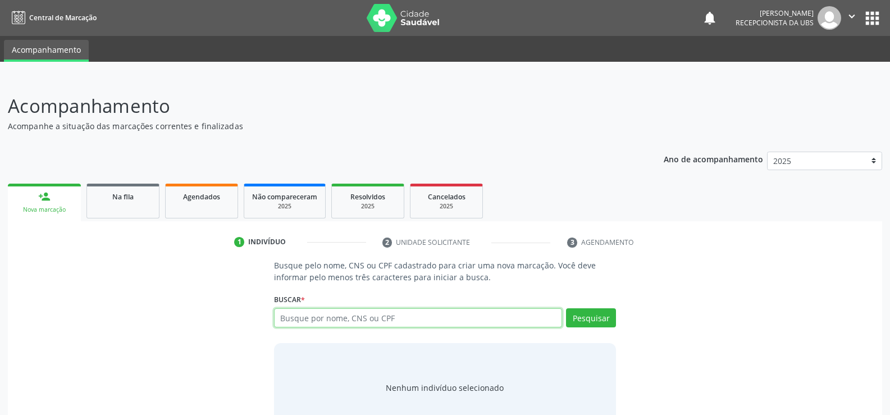
click at [296, 318] on input "text" at bounding box center [418, 317] width 288 height 19
type input "08126649496"
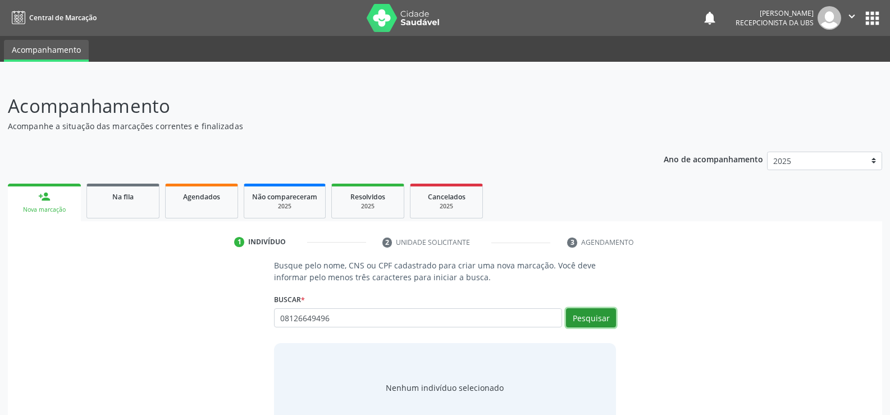
click at [594, 317] on button "Pesquisar" at bounding box center [591, 317] width 50 height 19
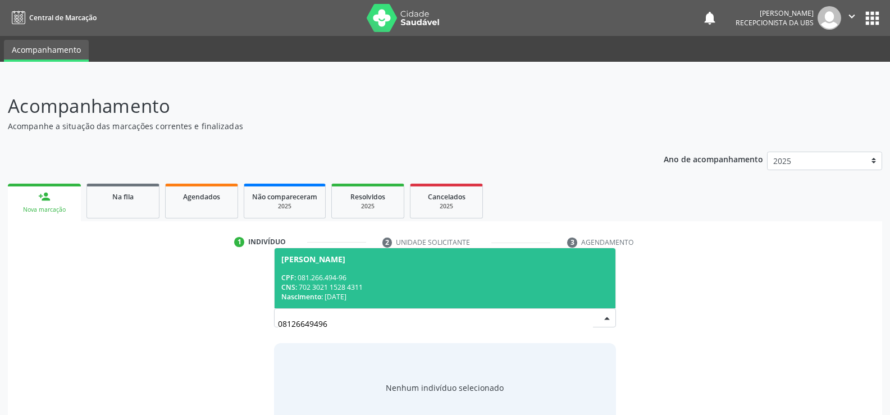
click at [310, 283] on div "CNS: 702 3021 1528 4311" at bounding box center [444, 287] width 327 height 10
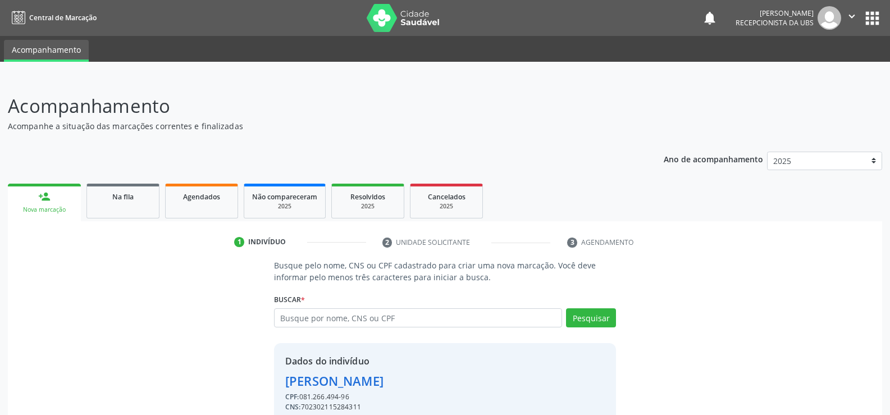
scroll to position [51, 0]
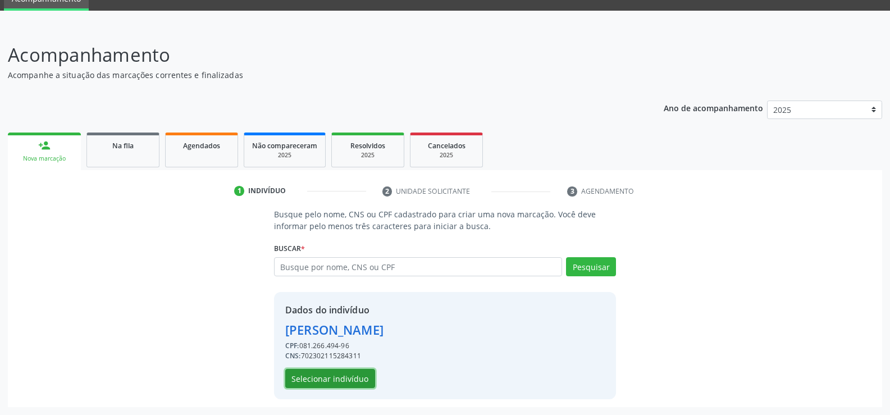
click at [350, 382] on button "Selecionar indivíduo" at bounding box center [330, 378] width 90 height 19
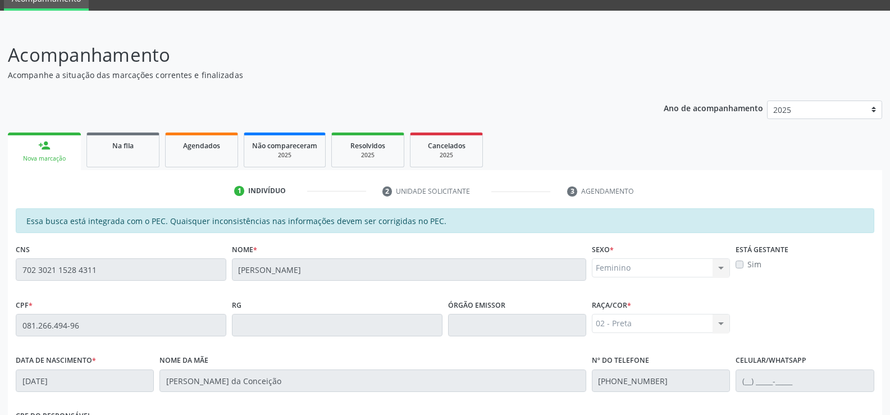
scroll to position [242, 0]
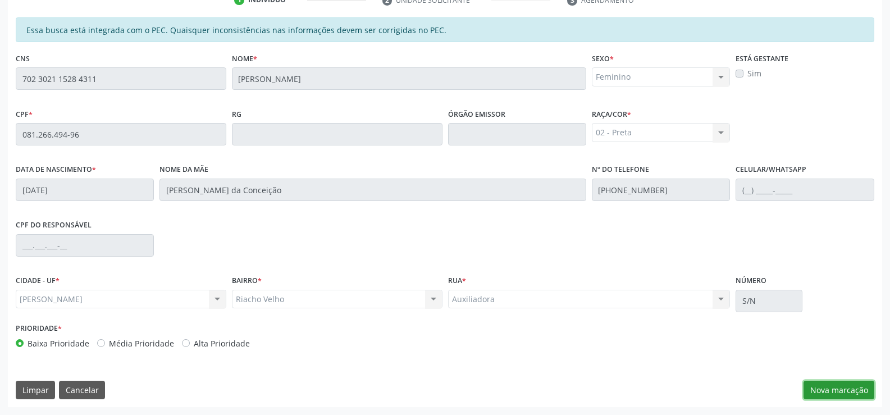
click at [834, 386] on button "Nova marcação" at bounding box center [838, 390] width 71 height 19
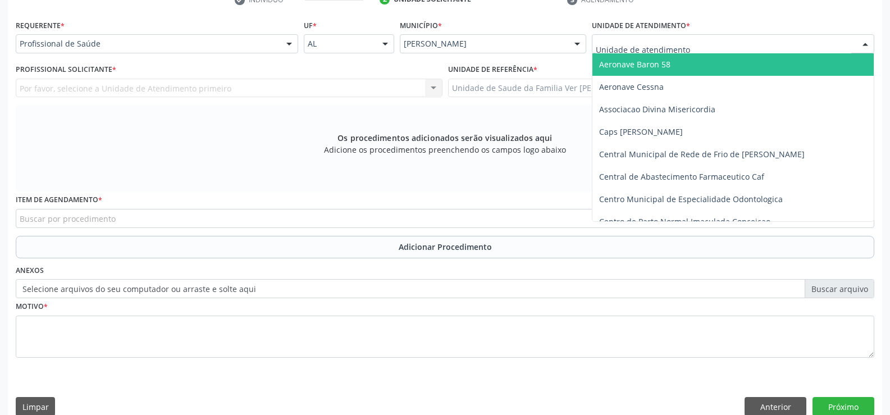
click at [862, 45] on div at bounding box center [865, 44] width 17 height 19
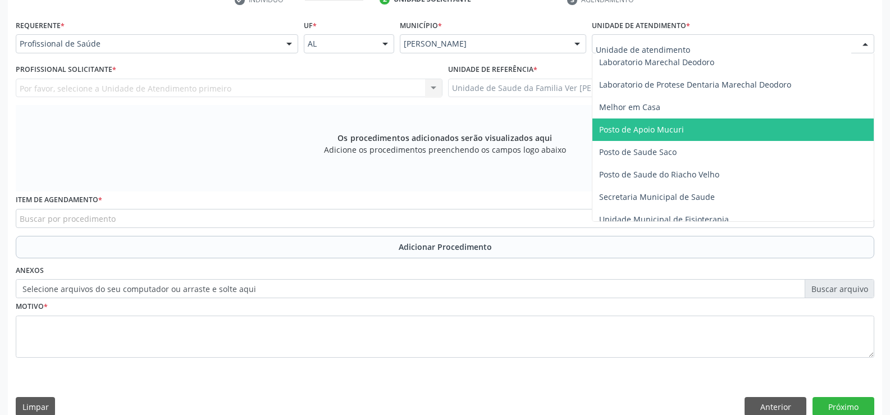
scroll to position [449, 0]
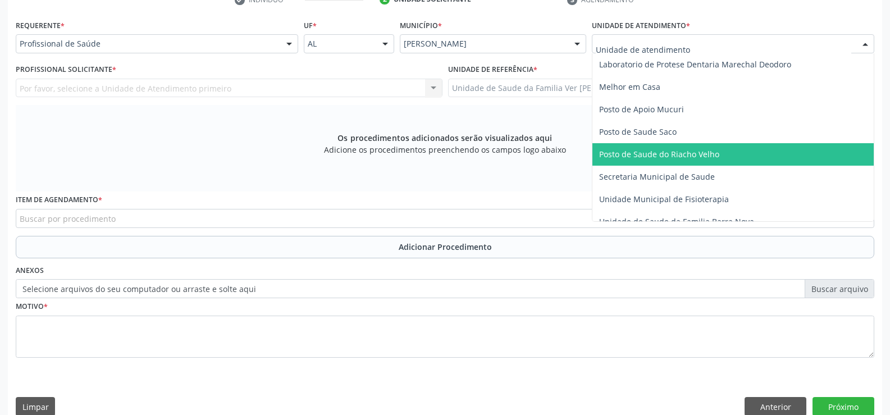
click at [735, 152] on span "Posto de Saude do Riacho Velho" at bounding box center [732, 154] width 281 height 22
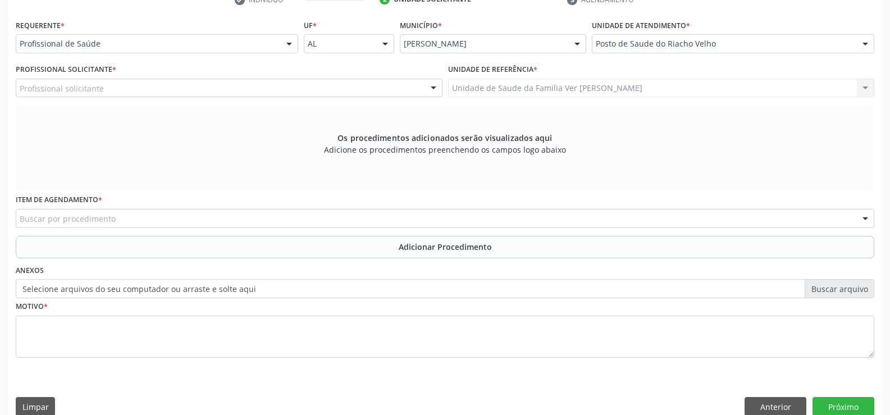
click at [291, 43] on div at bounding box center [289, 44] width 17 height 19
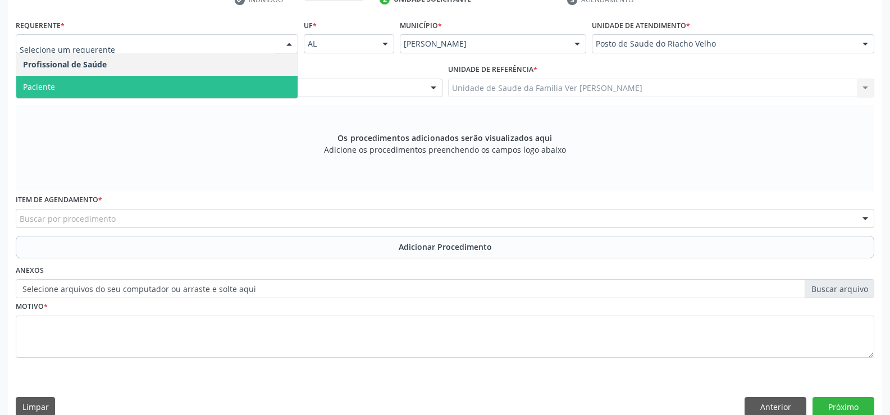
click at [237, 80] on span "Paciente" at bounding box center [156, 87] width 281 height 22
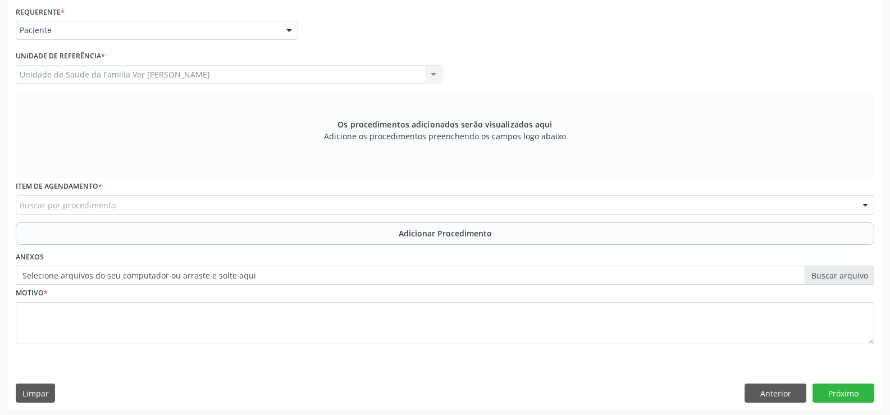
scroll to position [259, 0]
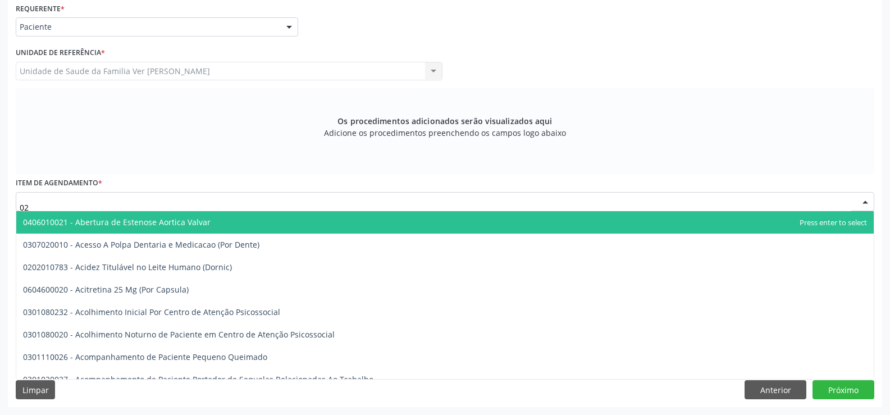
type input "0"
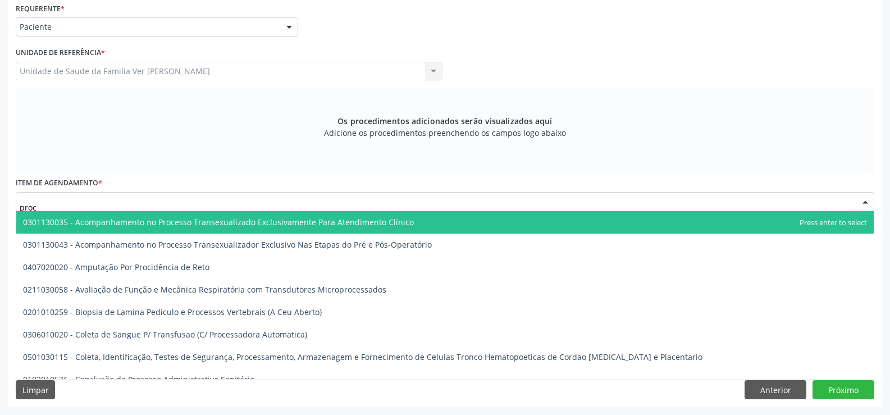
type input "proct"
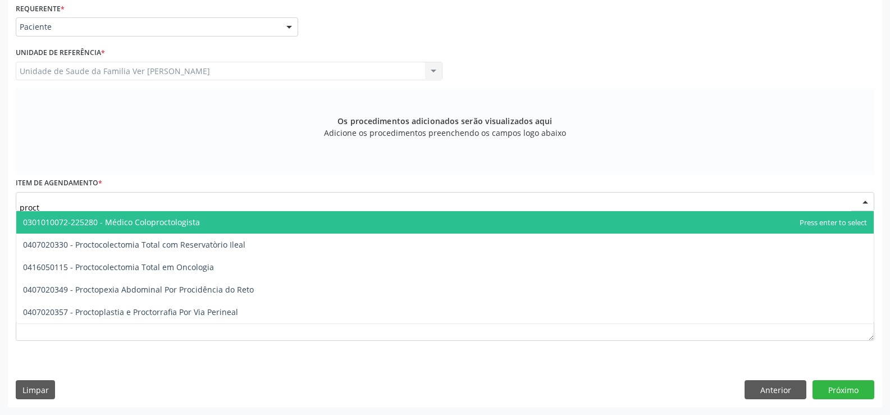
click at [183, 222] on span "0301010072-225280 - Médico Coloproctologista" at bounding box center [111, 222] width 177 height 11
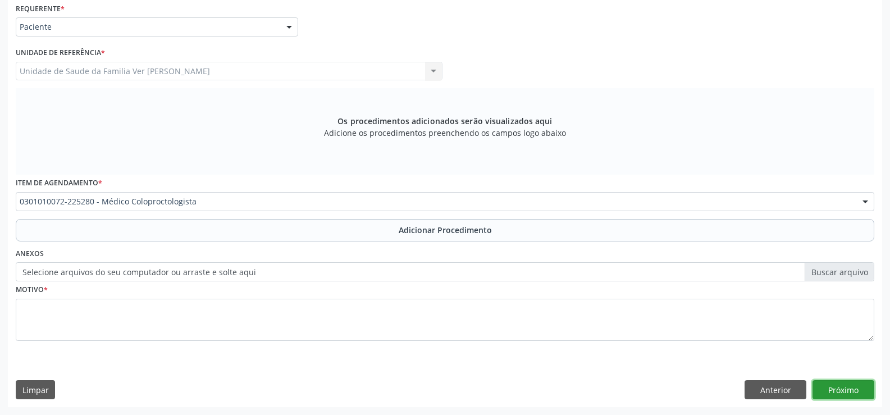
click at [852, 387] on button "Próximo" at bounding box center [843, 389] width 62 height 19
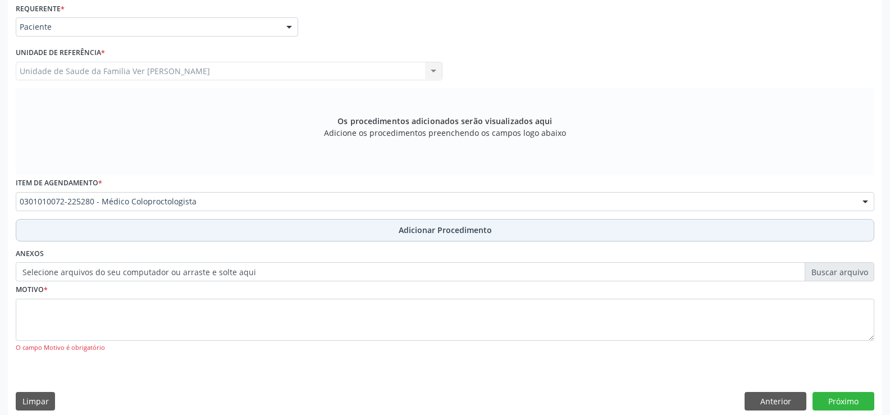
click at [449, 231] on span "Adicionar Procedimento" at bounding box center [445, 230] width 93 height 12
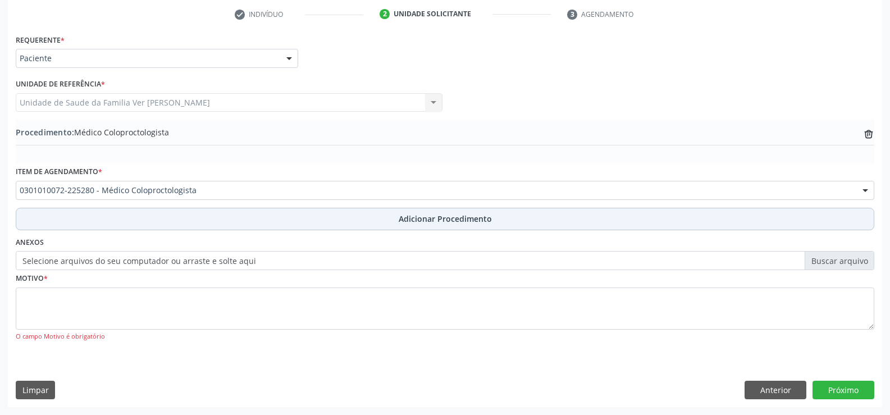
scroll to position [228, 0]
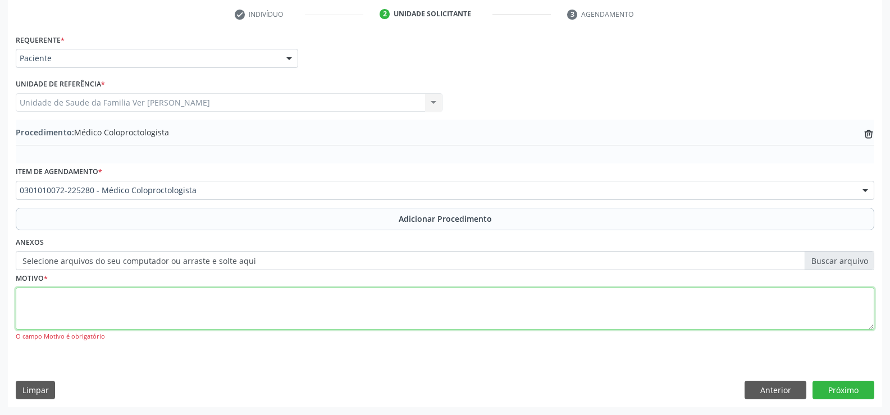
click at [57, 304] on textarea at bounding box center [445, 308] width 858 height 43
type textarea "paciente refere dor em região anal"
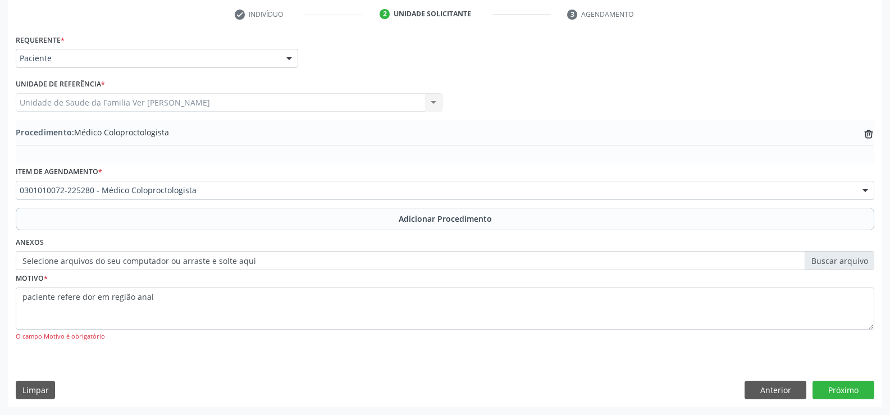
click at [282, 264] on label "Selecione arquivos do seu computador ou arraste e solte aqui" at bounding box center [445, 260] width 858 height 19
click at [282, 264] on input "Selecione arquivos do seu computador ou arraste e solte aqui" at bounding box center [445, 260] width 858 height 19
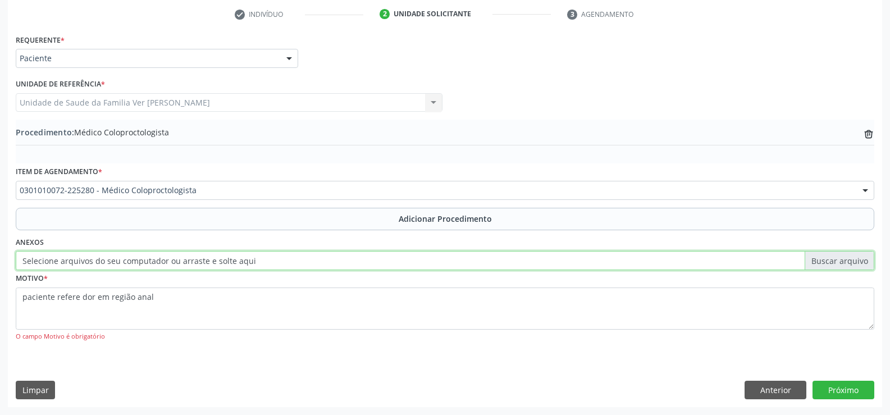
type input "C:\fakepath\WhatsApp Image 2[DATE]5.31.12.jpeg"
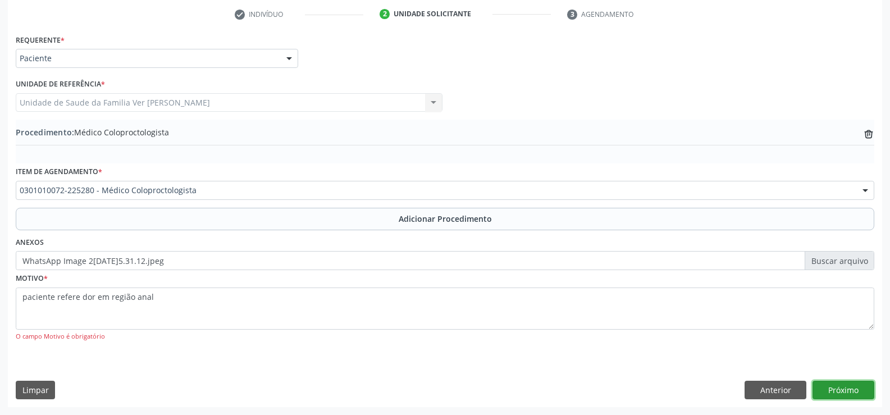
click at [849, 387] on button "Próximo" at bounding box center [843, 390] width 62 height 19
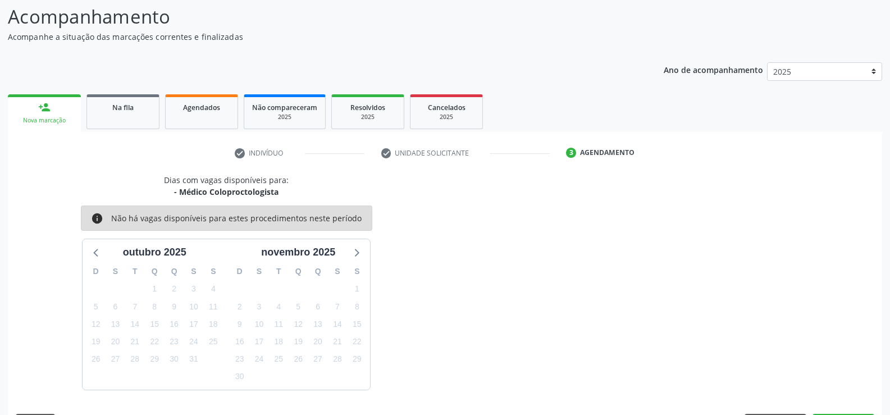
scroll to position [122, 0]
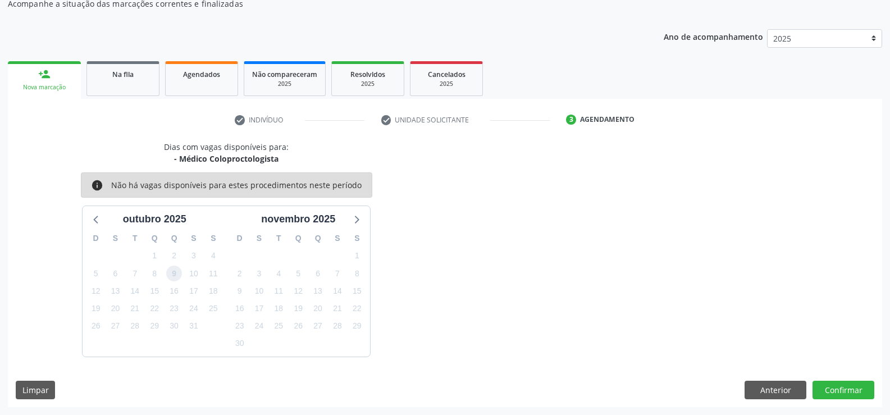
click at [180, 274] on span "9" at bounding box center [174, 274] width 16 height 16
click at [848, 392] on button "Confirmar" at bounding box center [843, 390] width 62 height 19
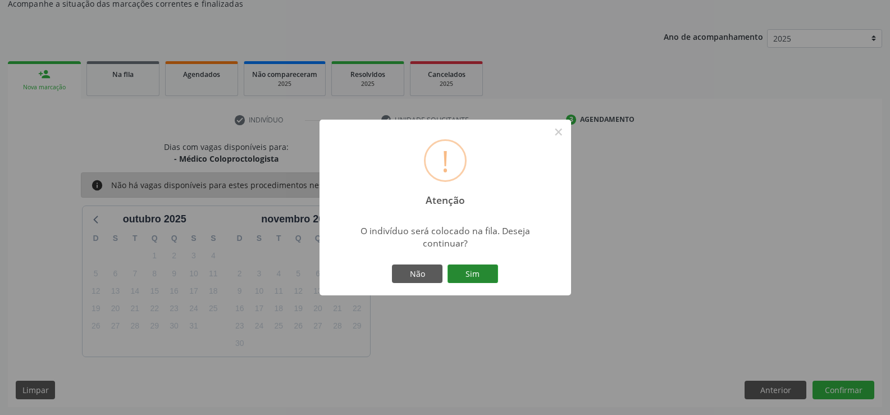
click at [474, 273] on button "Sim" at bounding box center [472, 273] width 51 height 19
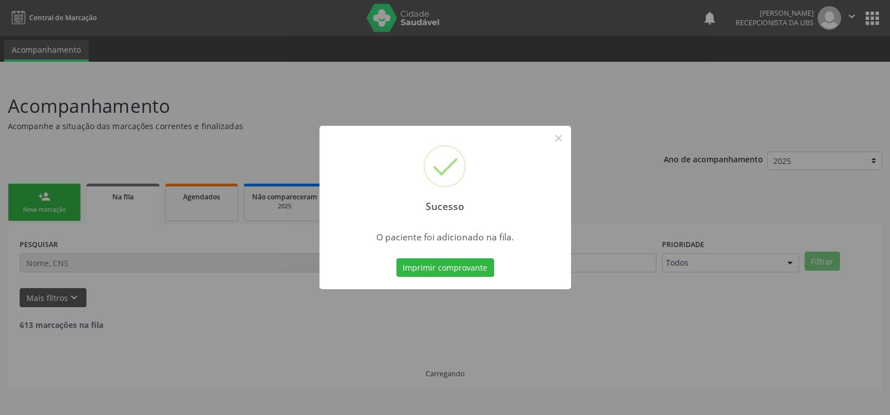
scroll to position [0, 0]
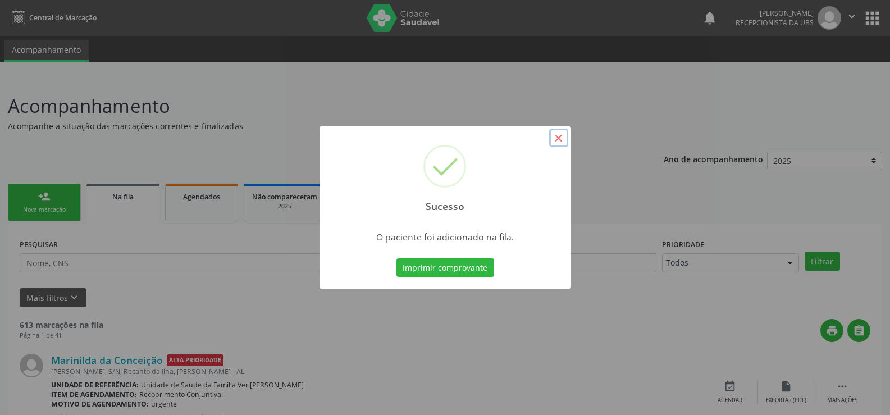
click at [556, 137] on button "×" at bounding box center [558, 138] width 19 height 19
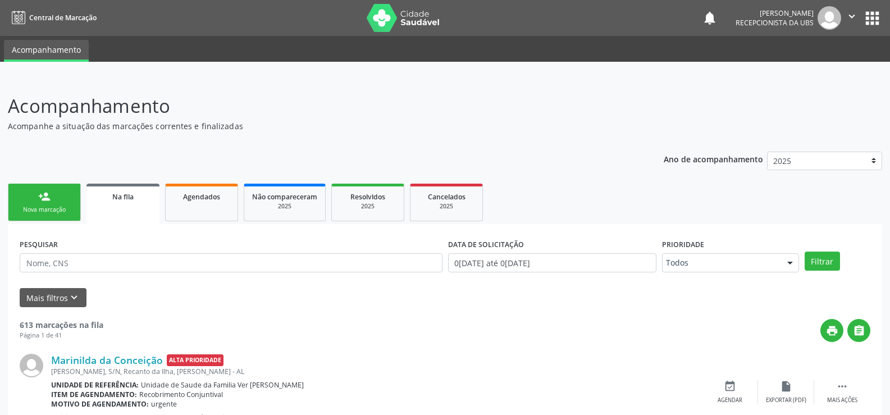
click at [42, 202] on div "person_add" at bounding box center [44, 196] width 12 height 12
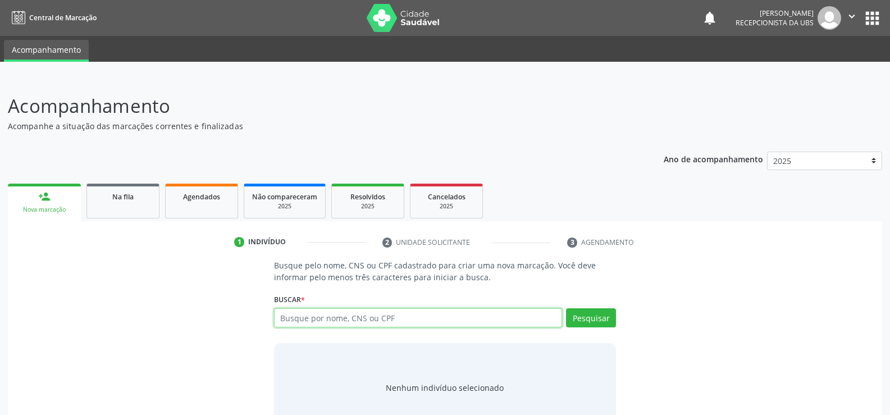
click at [286, 326] on input "text" at bounding box center [418, 317] width 288 height 19
type input "15848929432"
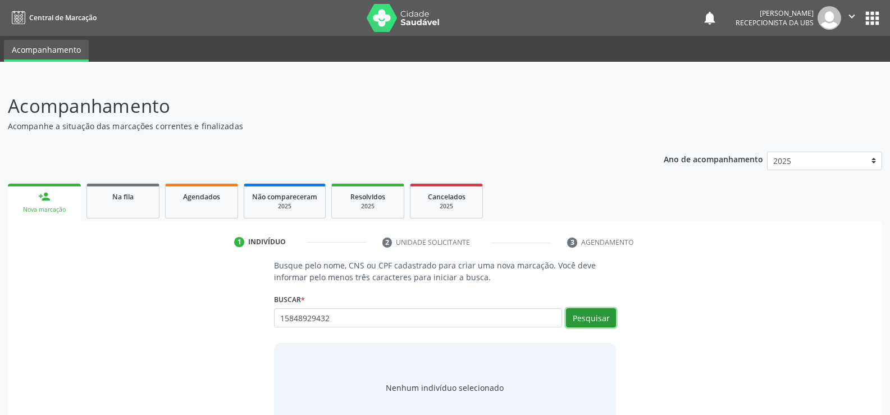
click at [591, 315] on button "Pesquisar" at bounding box center [591, 317] width 50 height 19
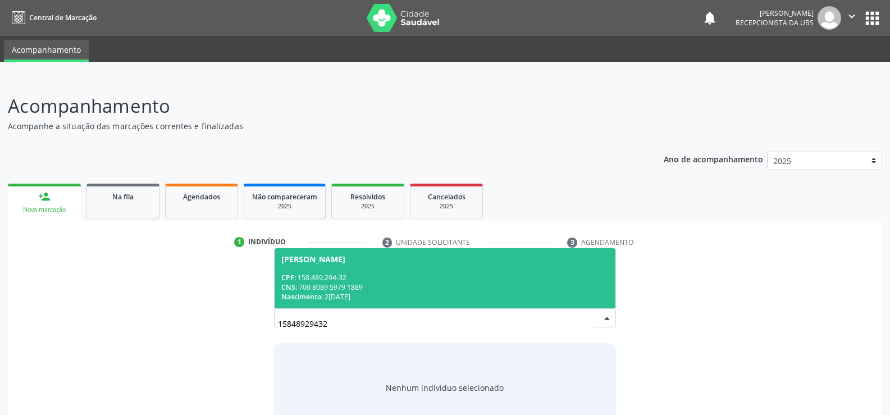
click at [341, 293] on div "Nascimento: 2[DATE]" at bounding box center [444, 297] width 327 height 10
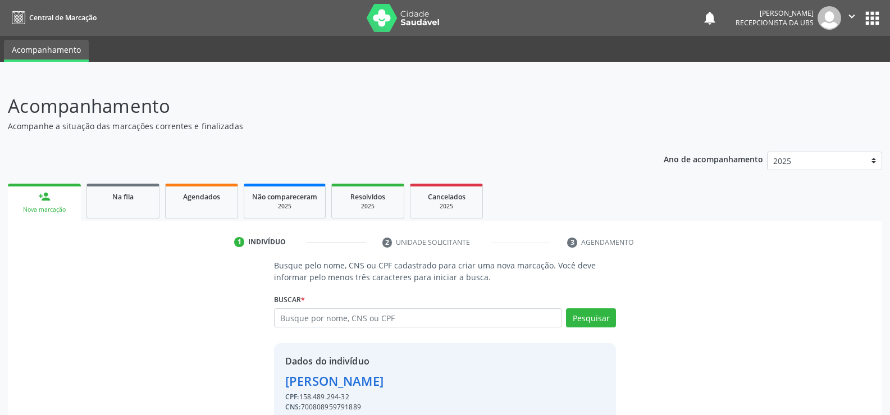
scroll to position [51, 0]
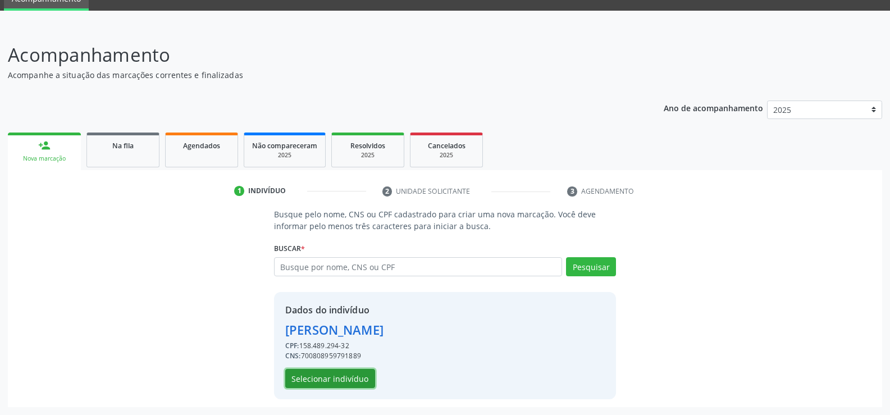
click at [323, 374] on button "Selecionar indivíduo" at bounding box center [330, 378] width 90 height 19
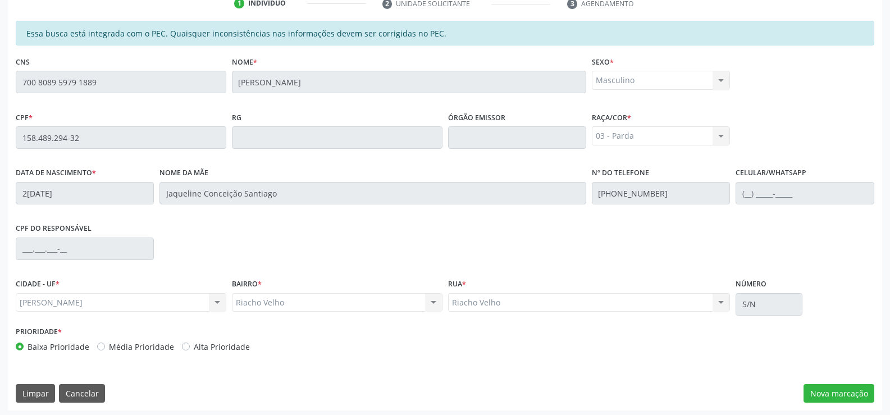
scroll to position [242, 0]
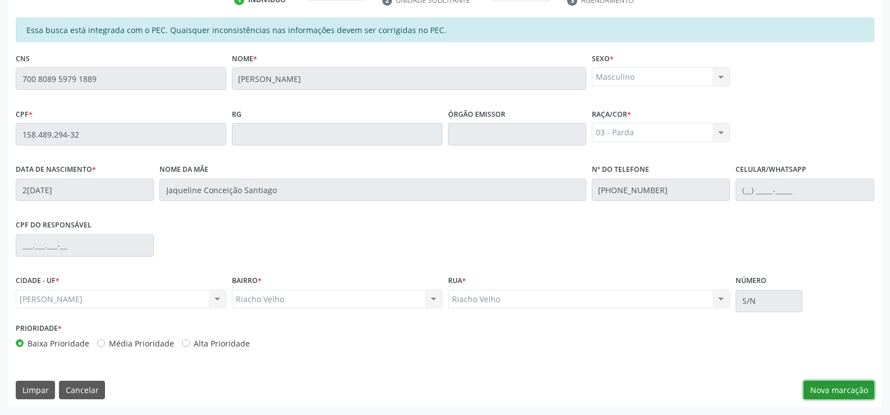
click at [831, 391] on button "Nova marcação" at bounding box center [838, 390] width 71 height 19
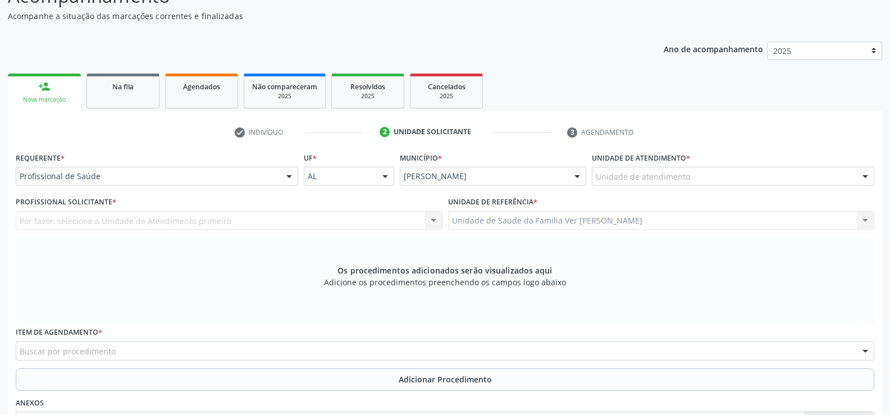
scroll to position [74, 0]
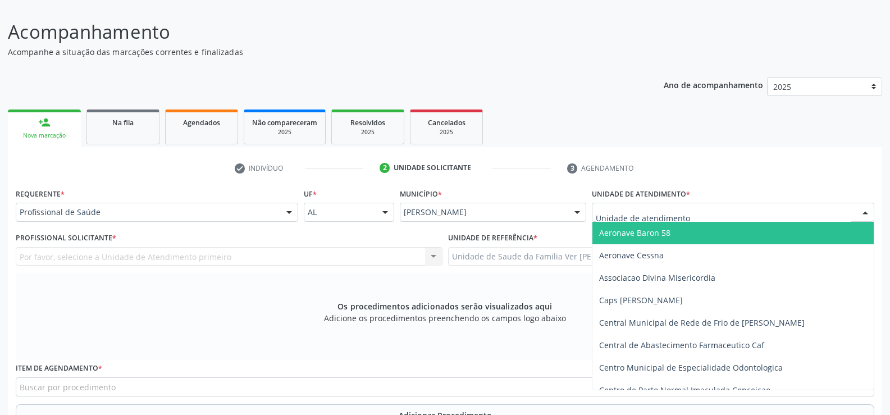
click at [868, 211] on div at bounding box center [865, 212] width 17 height 19
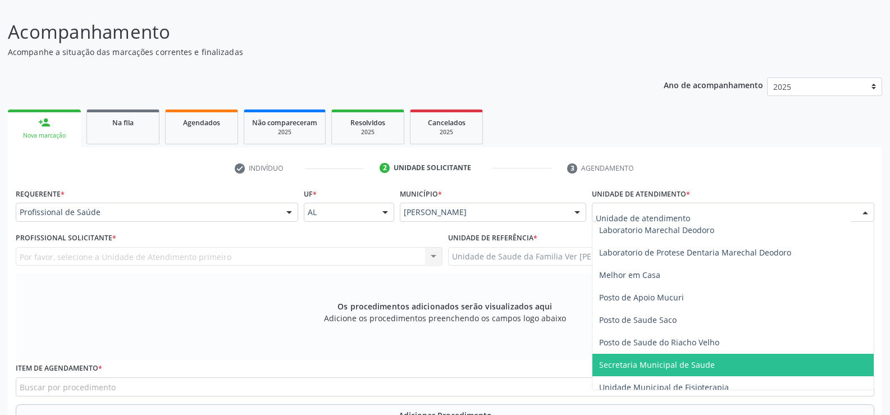
scroll to position [449, 0]
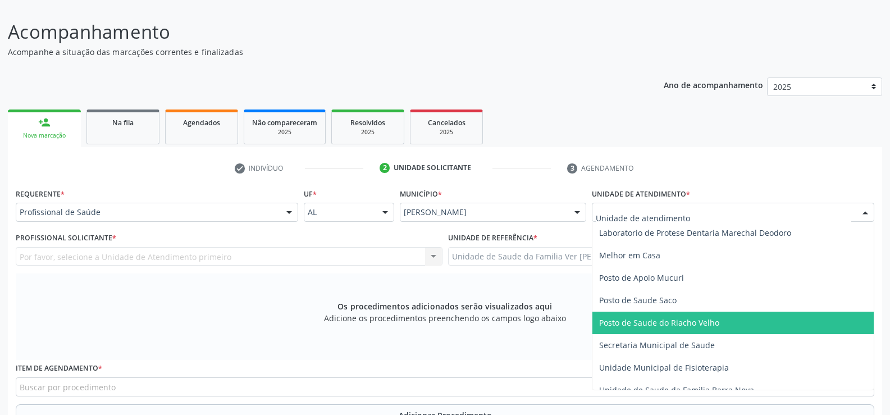
click at [697, 323] on span "Posto de Saude do Riacho Velho" at bounding box center [659, 322] width 120 height 11
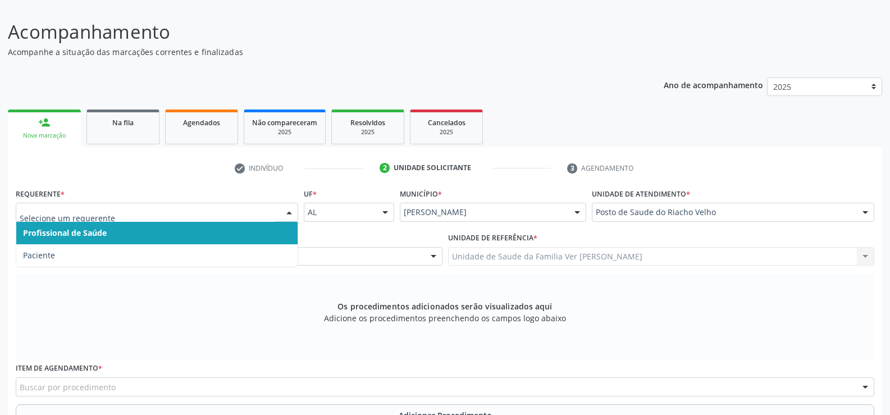
click at [289, 214] on div at bounding box center [289, 212] width 17 height 19
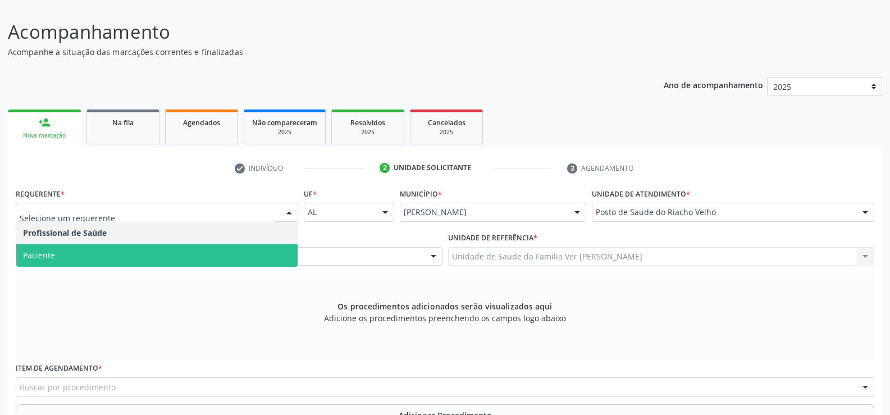
click at [154, 254] on span "Paciente" at bounding box center [156, 255] width 281 height 22
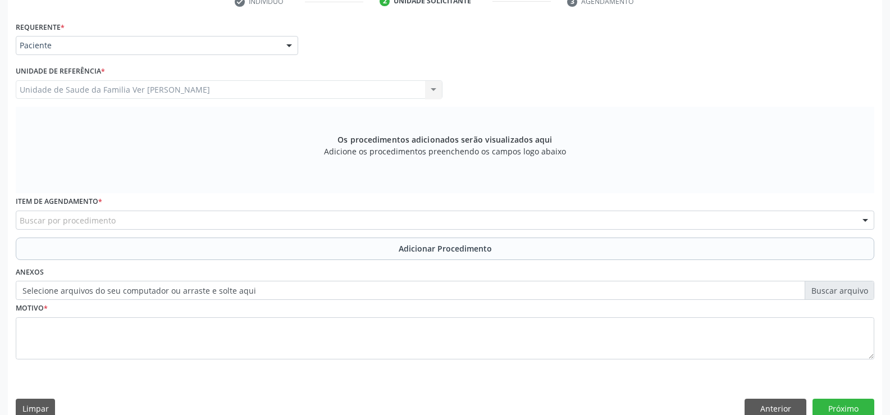
scroll to position [259, 0]
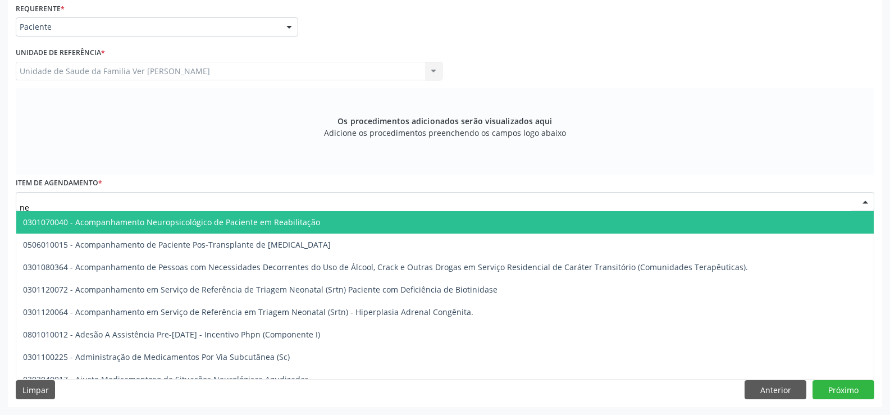
type input "n"
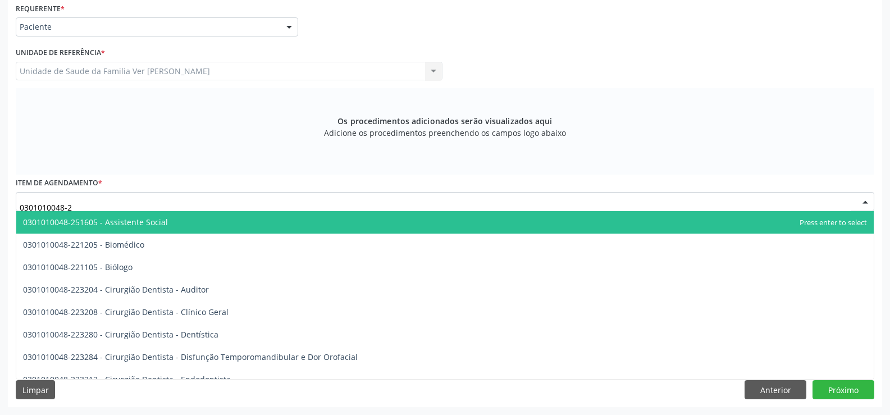
type input "0301010048-25"
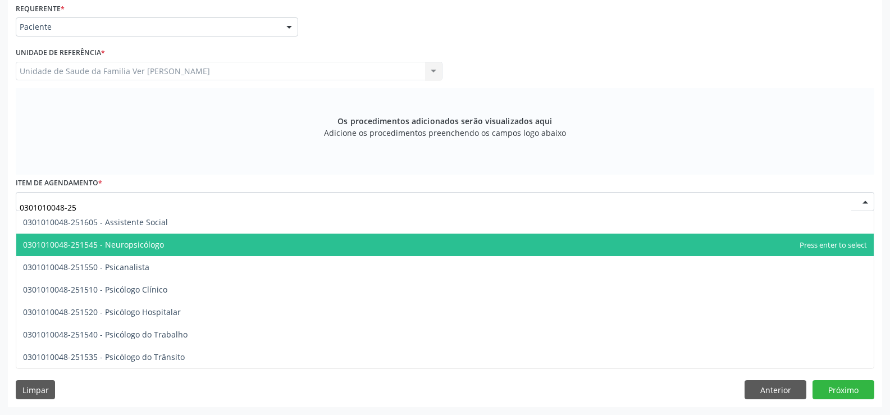
click at [142, 241] on span "0301010048-251545 - Neuropsicólogo" at bounding box center [93, 244] width 141 height 11
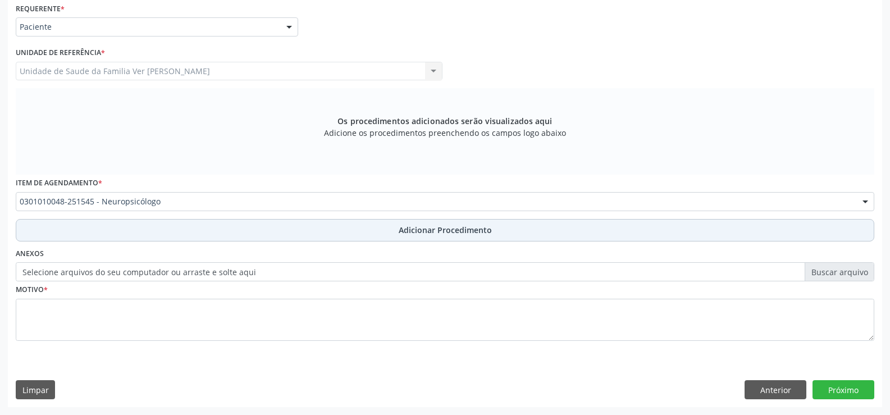
click at [480, 231] on span "Adicionar Procedimento" at bounding box center [445, 230] width 93 height 12
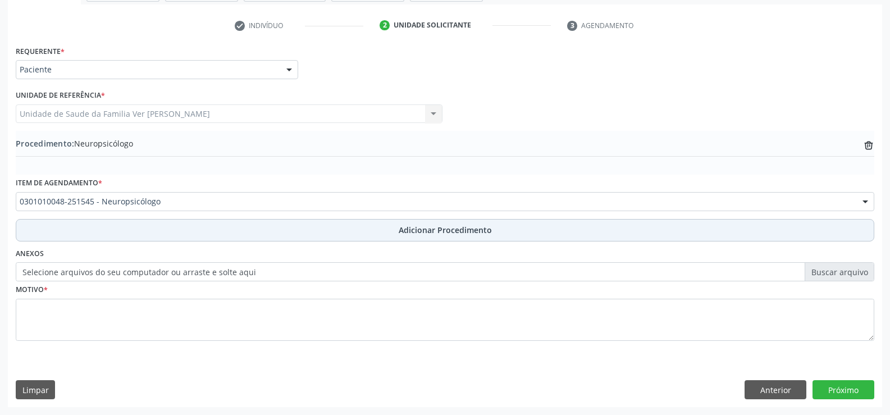
click at [471, 230] on span "Adicionar Procedimento" at bounding box center [445, 230] width 93 height 12
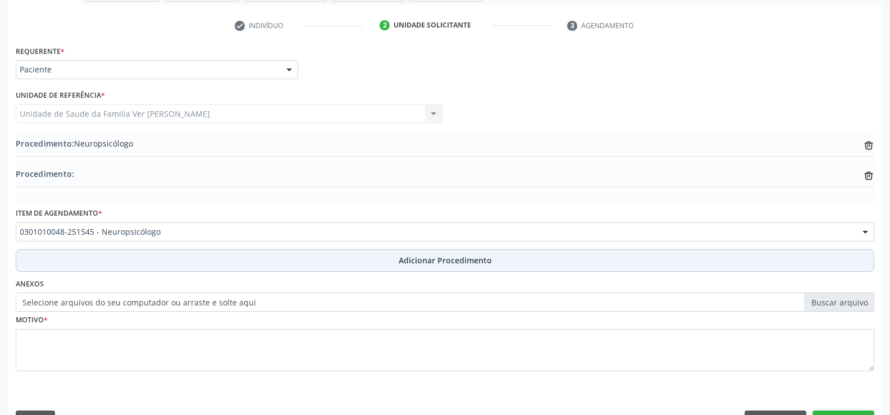
scroll to position [247, 0]
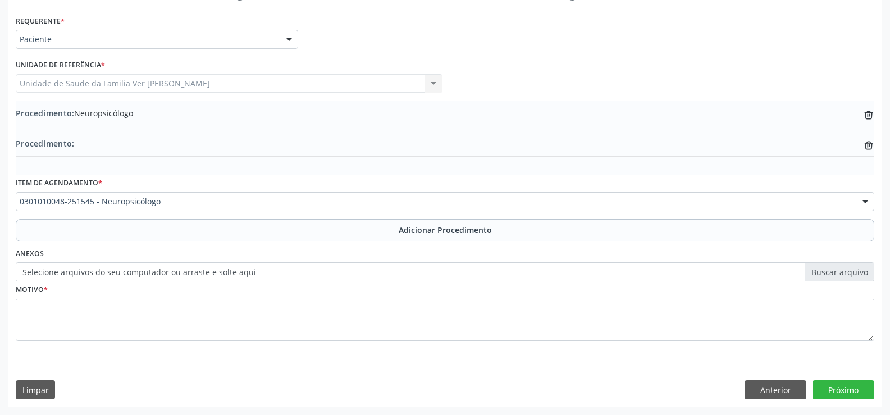
click at [365, 274] on label "Selecione arquivos do seu computador ou arraste e solte aqui" at bounding box center [445, 271] width 858 height 19
click at [365, 274] on input "Selecione arquivos do seu computador ou arraste e solte aqui" at bounding box center [445, 271] width 858 height 19
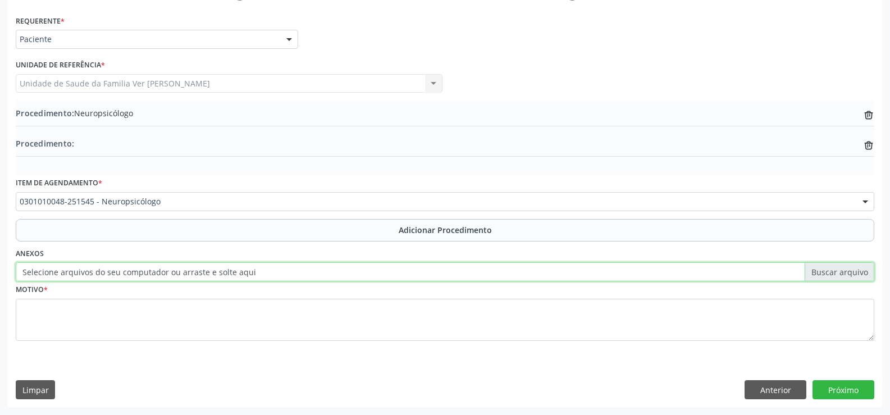
type input "C:\fakepath\WhatsApp Image [DATE] 15.34.49.jpeg"
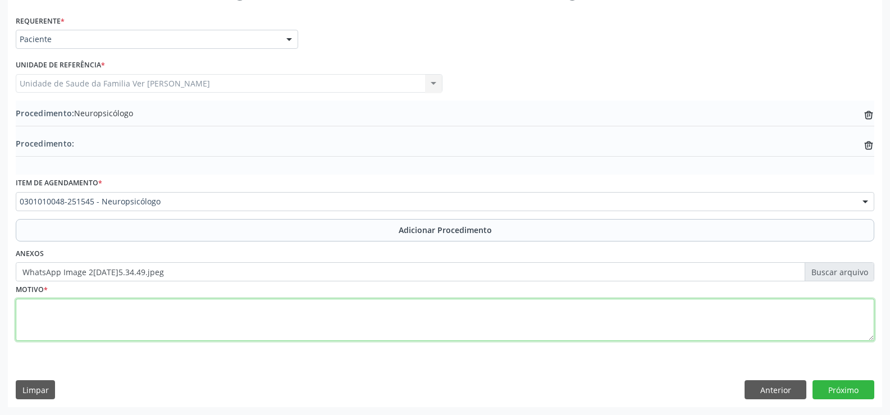
click at [84, 313] on textarea at bounding box center [445, 320] width 858 height 43
type textarea "genitora refere disturbio de atenção"
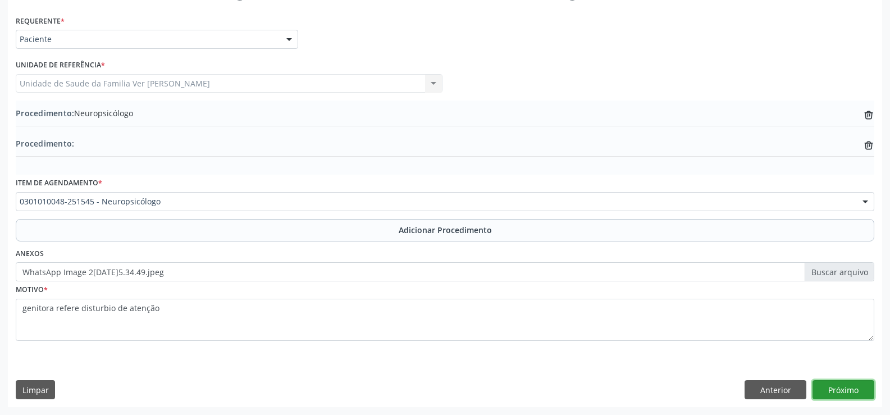
click at [849, 383] on button "Próximo" at bounding box center [843, 389] width 62 height 19
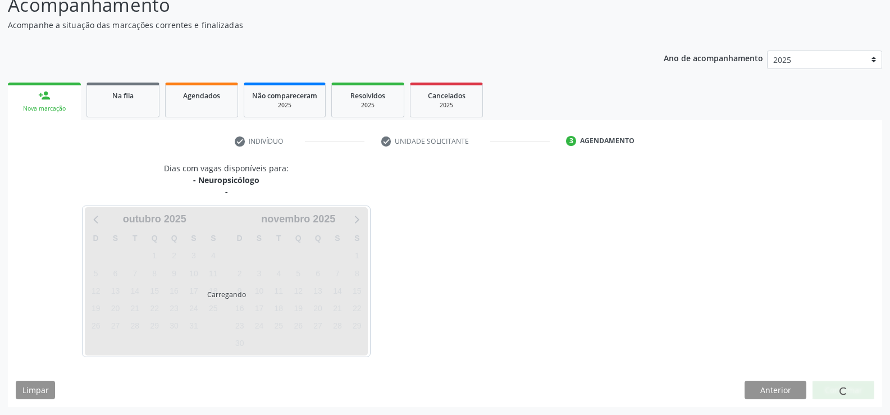
scroll to position [134, 0]
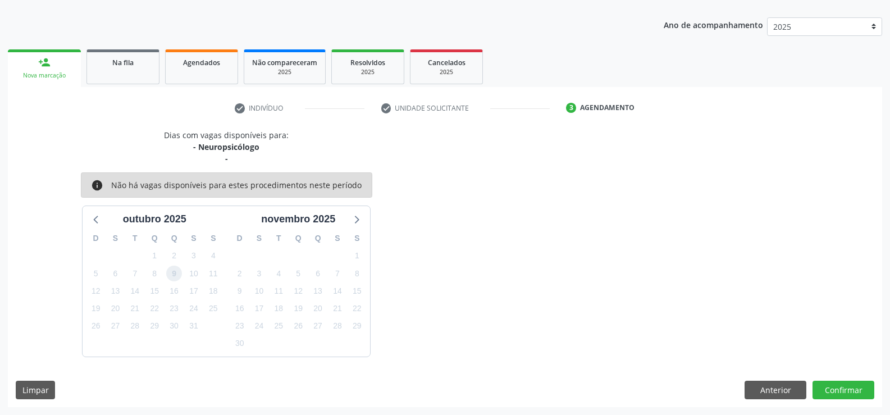
click at [177, 276] on span "9" at bounding box center [174, 274] width 16 height 16
click at [840, 387] on button "Confirmar" at bounding box center [843, 390] width 62 height 19
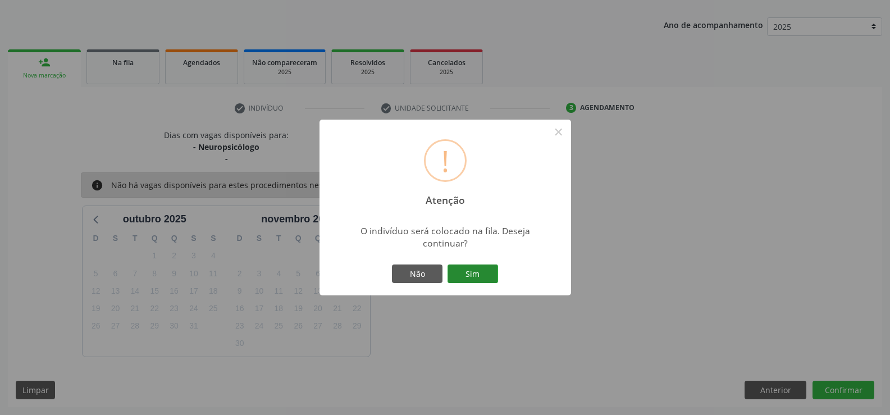
click at [483, 272] on button "Sim" at bounding box center [472, 273] width 51 height 19
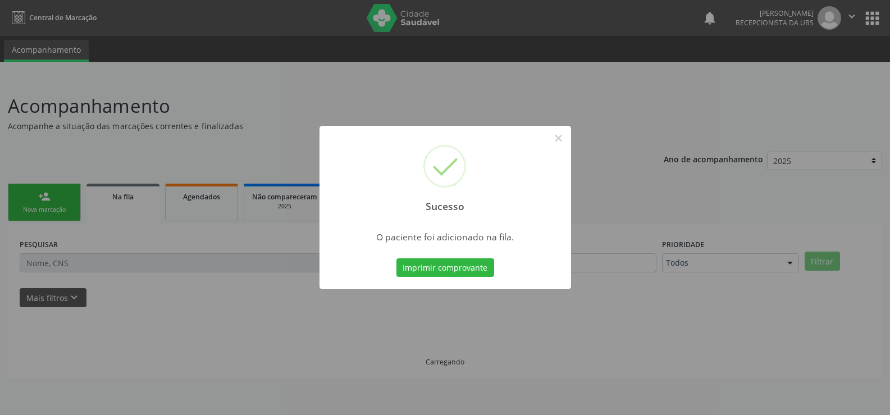
scroll to position [0, 0]
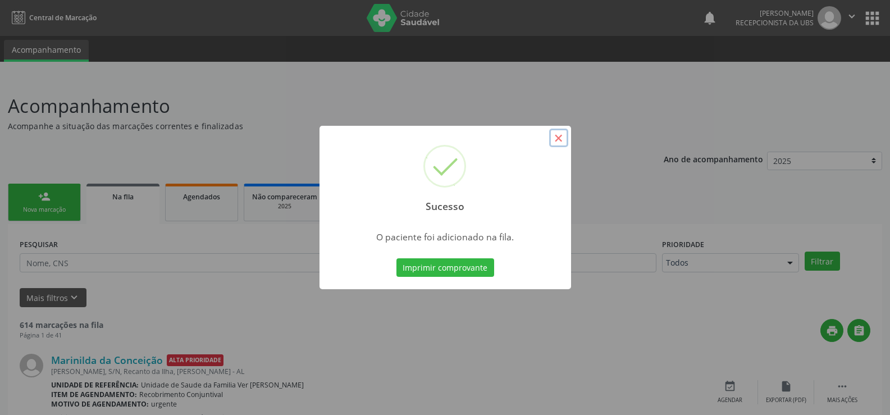
click at [559, 139] on button "×" at bounding box center [558, 138] width 19 height 19
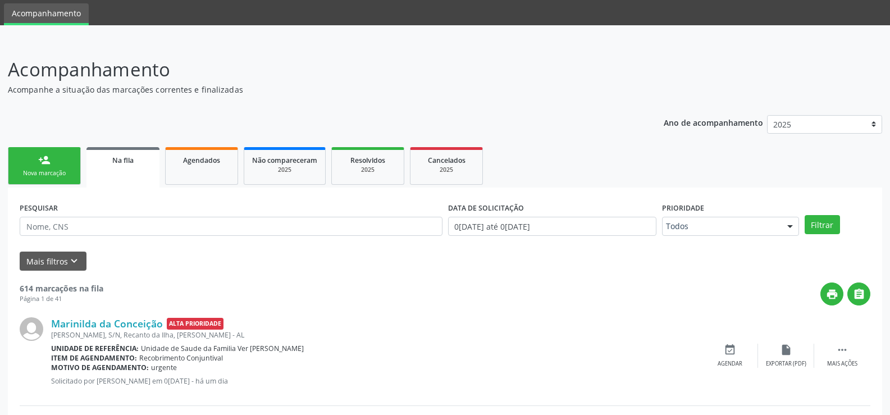
scroll to position [56, 0]
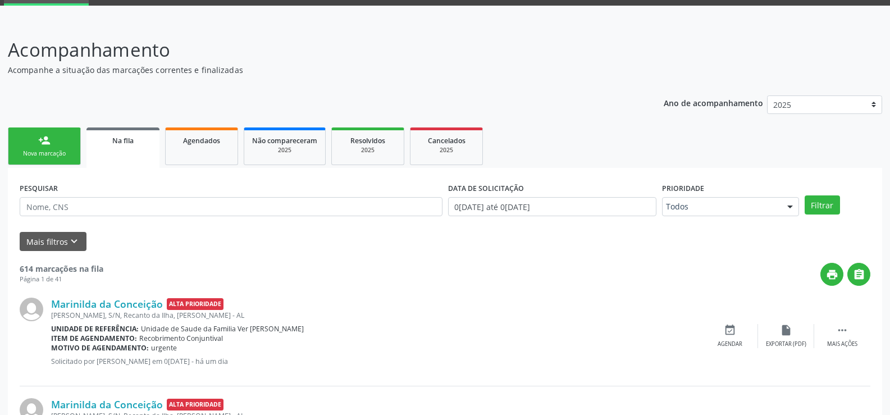
click at [49, 149] on link "person_add Nova marcação" at bounding box center [44, 146] width 73 height 38
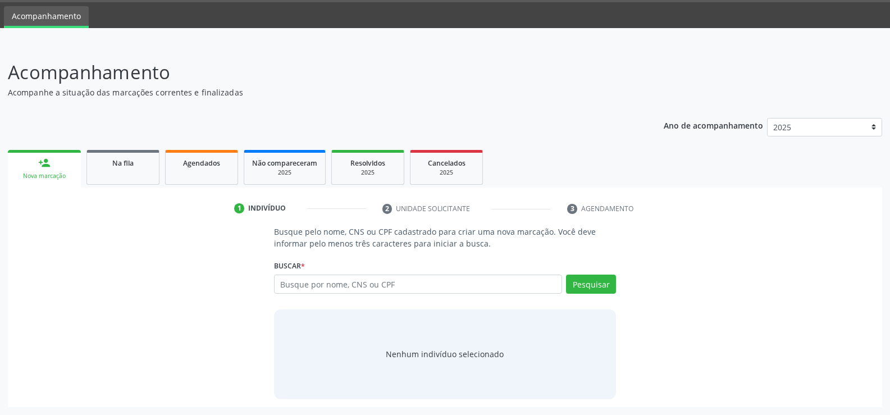
scroll to position [34, 0]
click at [295, 287] on input "text" at bounding box center [418, 283] width 288 height 19
type input "90308654404"
click at [588, 289] on button "Pesquisar" at bounding box center [591, 283] width 50 height 19
type input "90308654404"
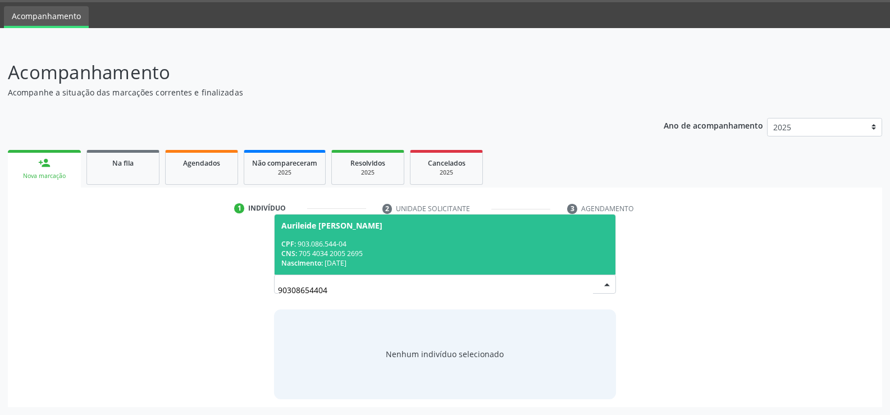
click at [315, 239] on div "CPF: 903.086.544-04" at bounding box center [444, 244] width 327 height 10
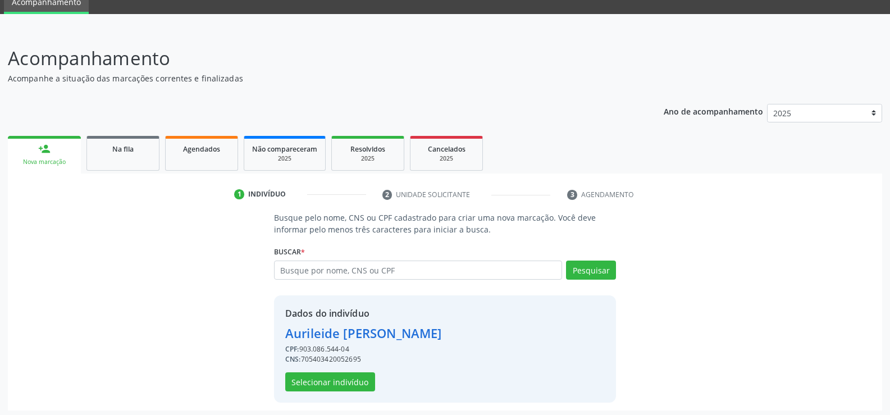
scroll to position [51, 0]
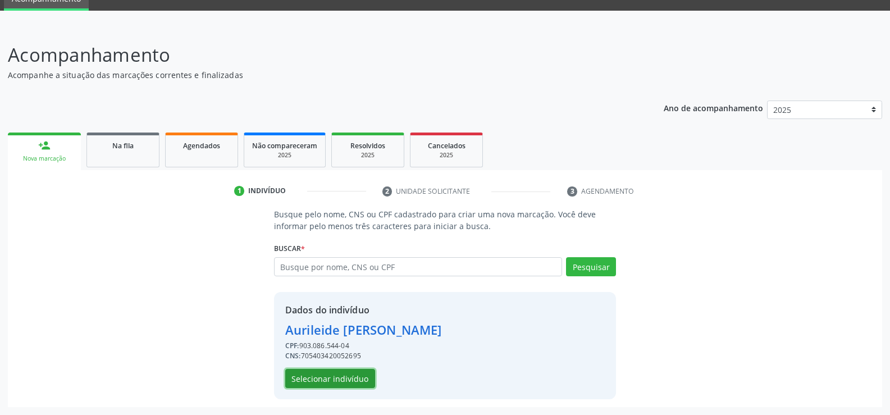
click at [353, 379] on button "Selecionar indivíduo" at bounding box center [330, 378] width 90 height 19
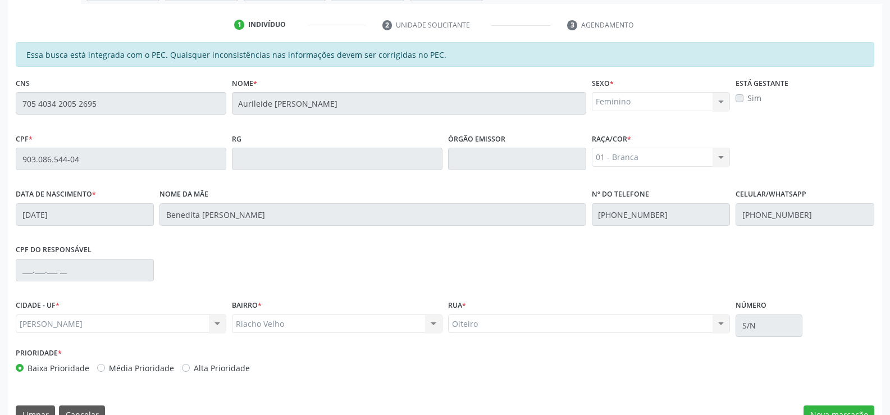
scroll to position [242, 0]
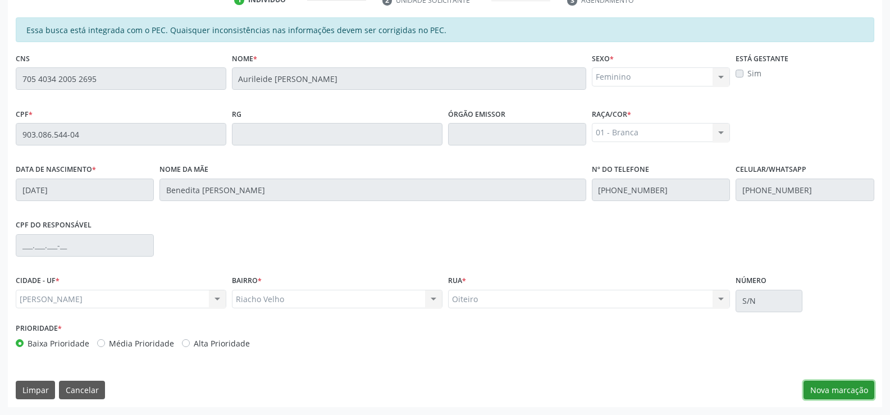
click at [835, 391] on button "Nova marcação" at bounding box center [838, 390] width 71 height 19
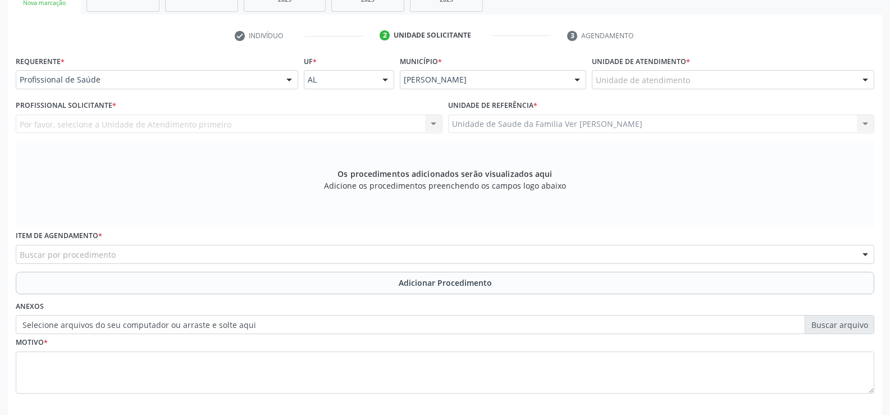
scroll to position [186, 0]
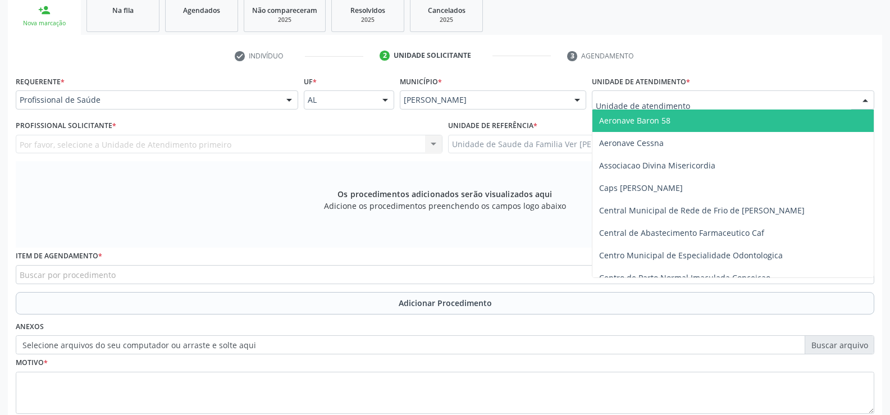
click at [864, 97] on div at bounding box center [865, 100] width 17 height 19
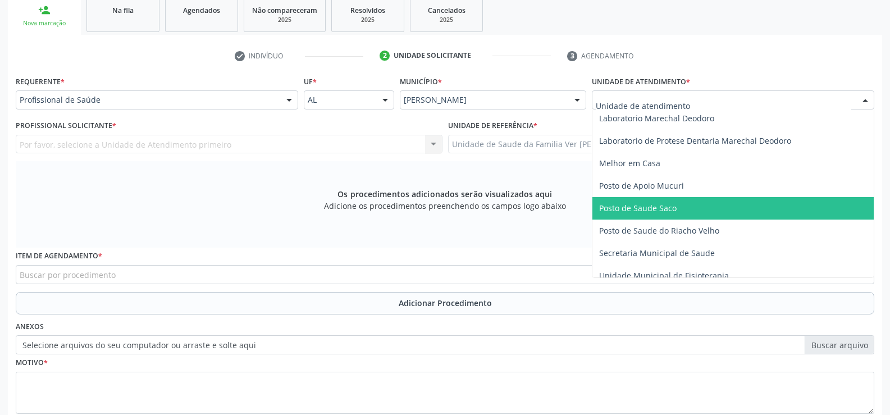
scroll to position [449, 0]
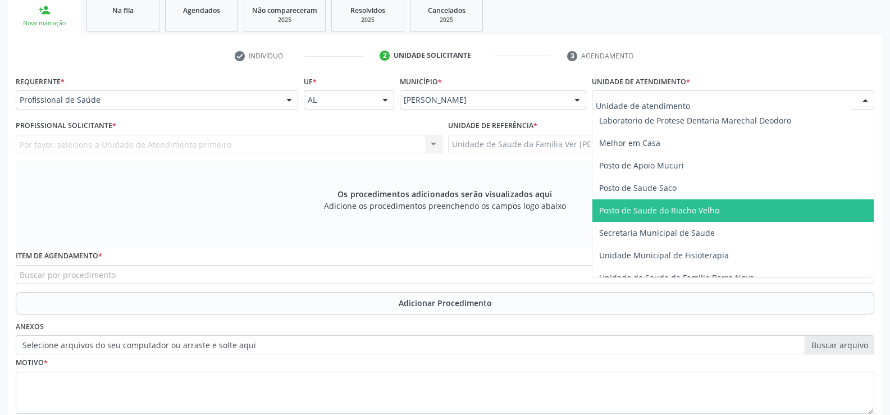
click at [735, 205] on span "Posto de Saude do Riacho Velho" at bounding box center [732, 210] width 281 height 22
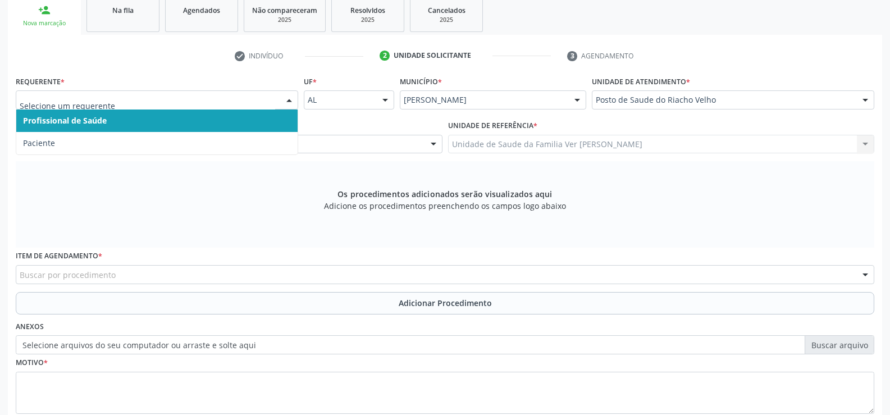
click at [291, 101] on div at bounding box center [289, 100] width 17 height 19
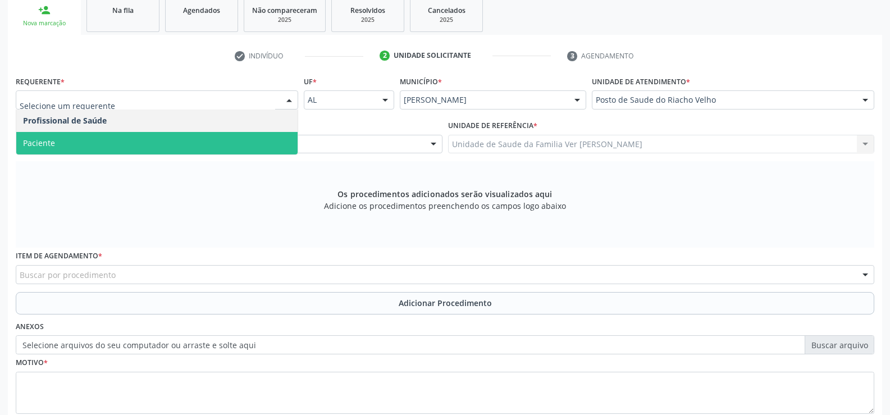
click at [217, 141] on span "Paciente" at bounding box center [156, 143] width 281 height 22
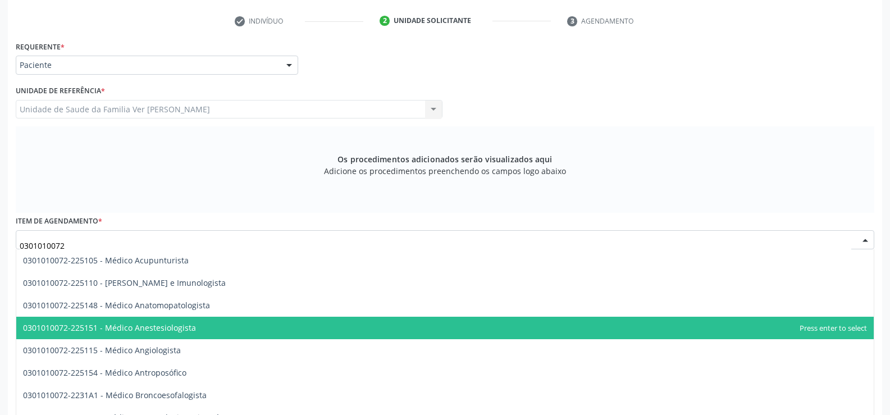
scroll to position [203, 0]
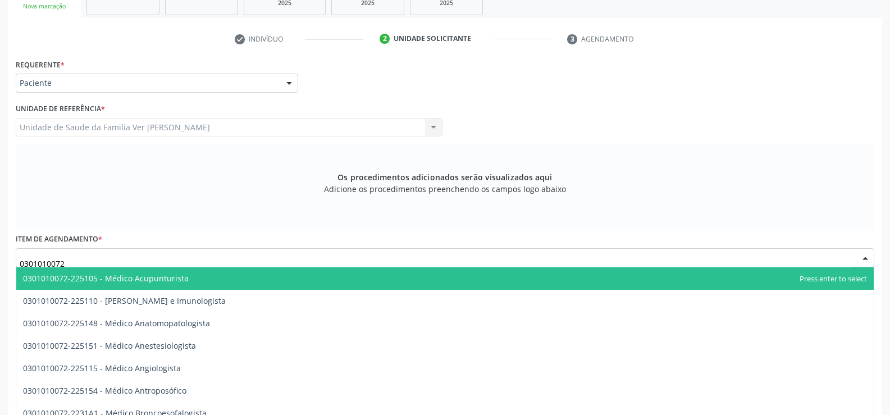
click at [90, 259] on input "0301010072" at bounding box center [435, 263] width 831 height 22
type input "0301010072"
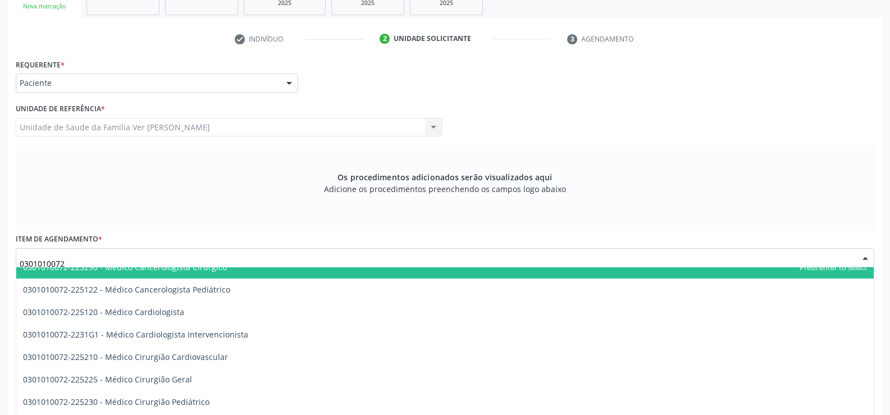
scroll to position [225, 0]
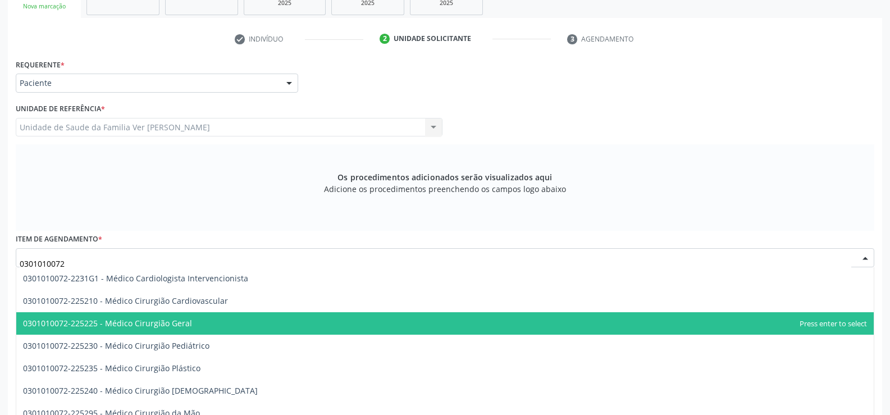
click at [196, 323] on span "0301010072-225225 - Médico Cirurgião Geral" at bounding box center [444, 323] width 857 height 22
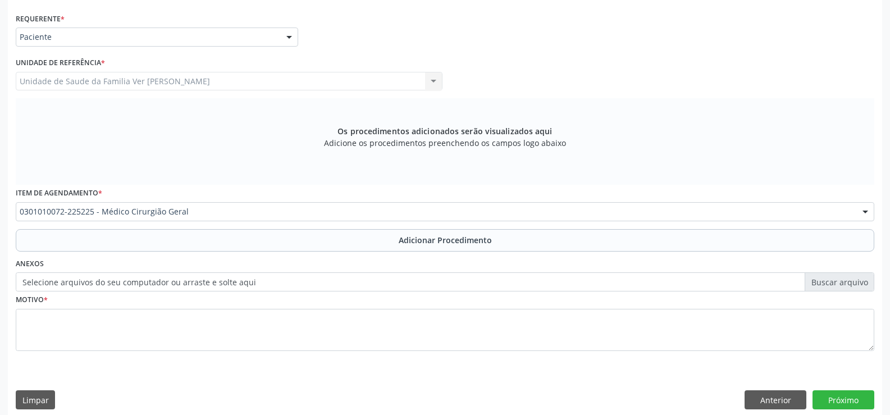
scroll to position [259, 0]
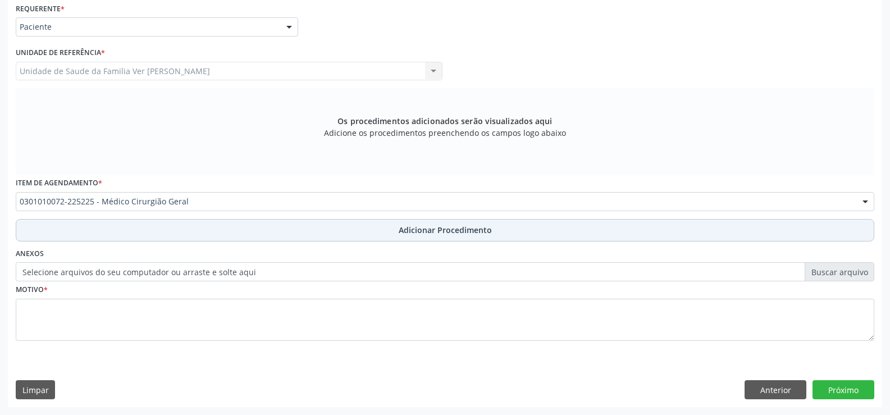
click at [440, 229] on span "Adicionar Procedimento" at bounding box center [445, 230] width 93 height 12
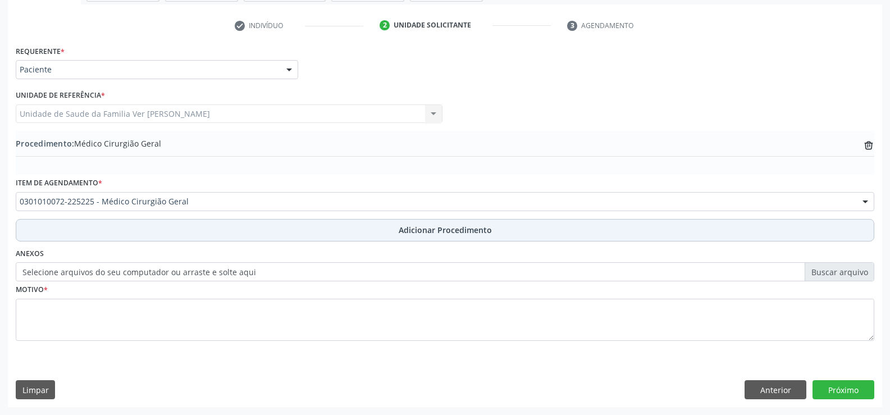
scroll to position [217, 0]
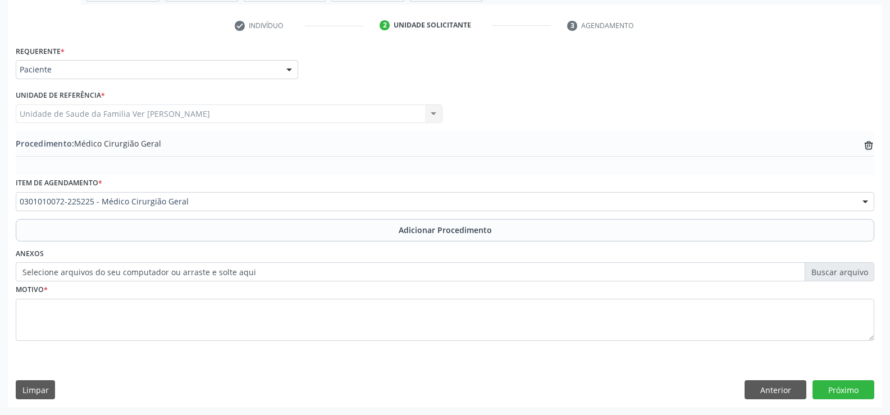
click at [379, 276] on label "Selecione arquivos do seu computador ou arraste e solte aqui" at bounding box center [445, 271] width 858 height 19
click at [379, 276] on input "Selecione arquivos do seu computador ou arraste e solte aqui" at bounding box center [445, 271] width 858 height 19
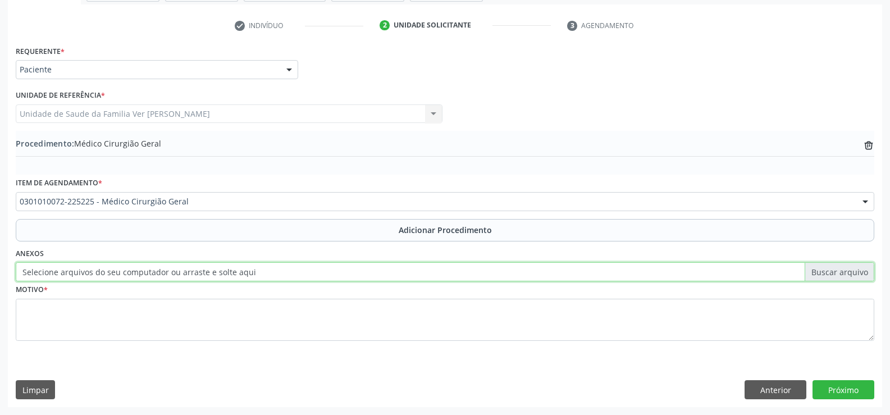
type input "C:\fakepath\WhatsApp Image 2[DATE]5.42.14.jpeg"
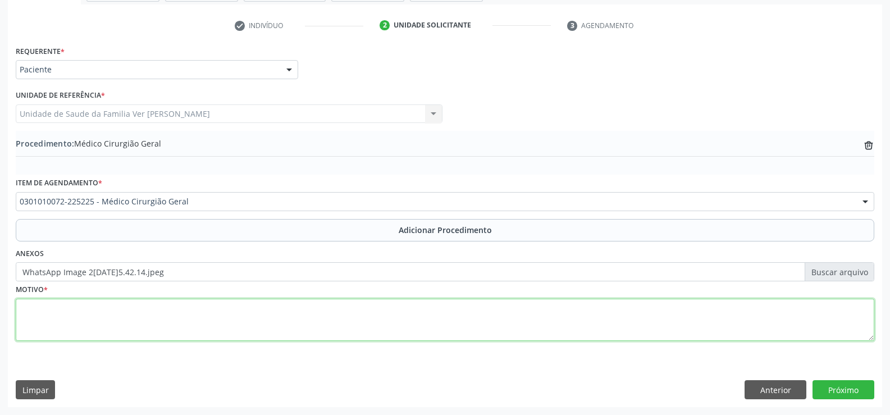
click at [95, 315] on textarea at bounding box center [445, 320] width 858 height 43
type textarea "N84-polipo do trato genital feminino"
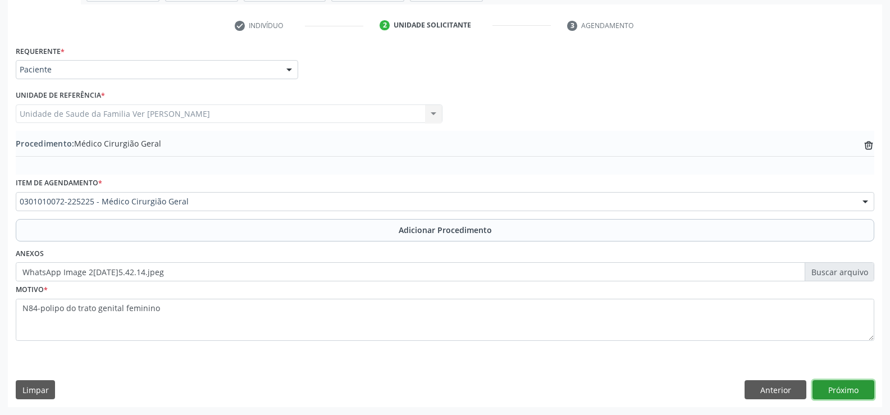
click at [859, 392] on button "Próximo" at bounding box center [843, 389] width 62 height 19
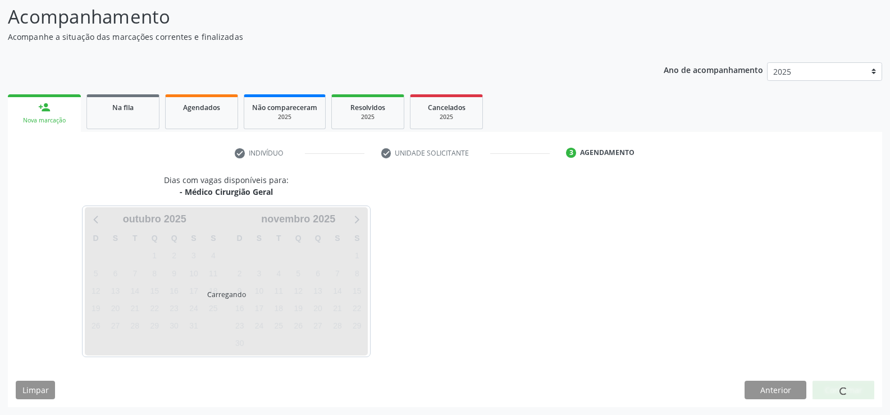
scroll to position [122, 0]
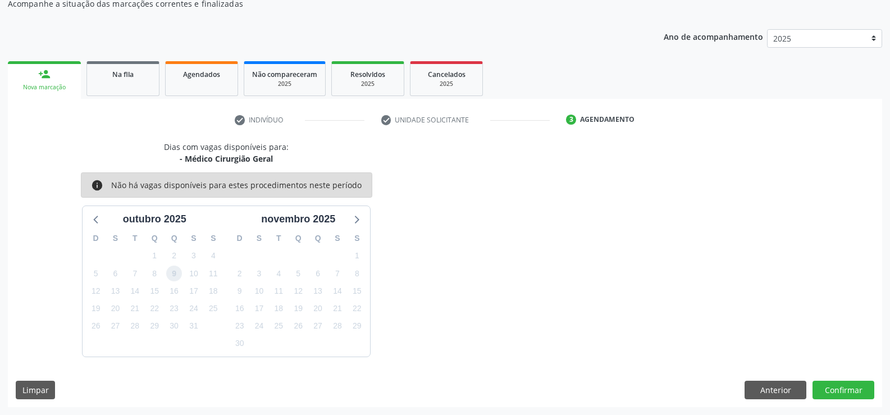
click at [180, 273] on span "9" at bounding box center [174, 274] width 16 height 16
click at [844, 378] on div "Dias com vagas disponíveis para: - Médico Cirurgião Geral info Não há vagas dis…" at bounding box center [445, 274] width 874 height 266
click at [839, 390] on button "Confirmar" at bounding box center [843, 390] width 62 height 19
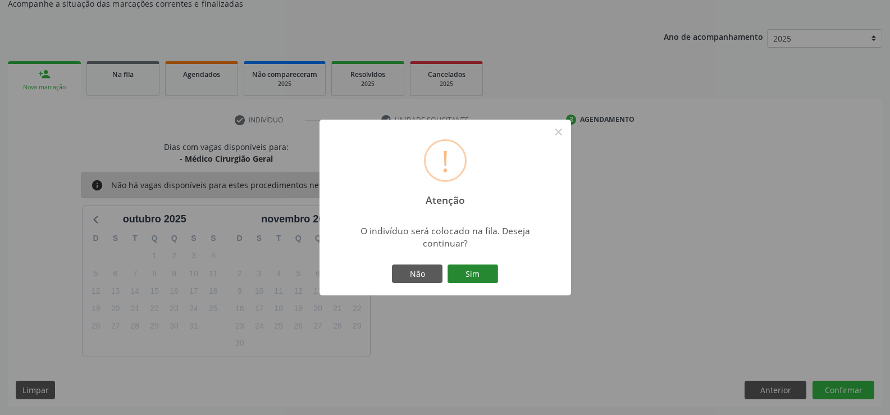
click at [478, 278] on button "Sim" at bounding box center [472, 273] width 51 height 19
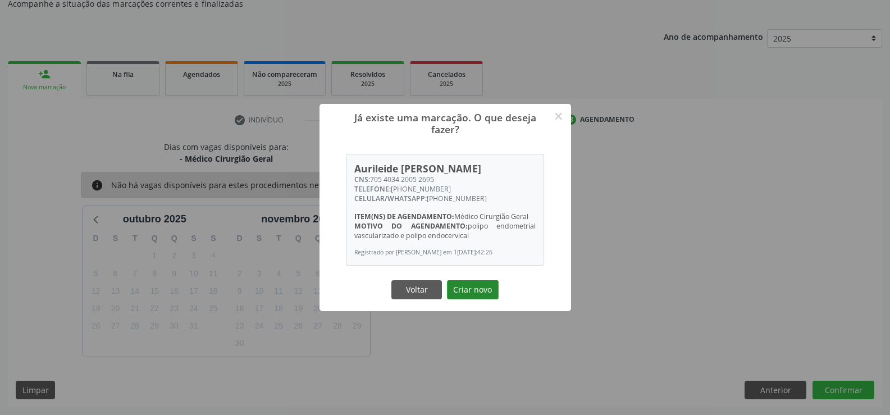
click at [479, 293] on button "Criar novo" at bounding box center [473, 289] width 52 height 19
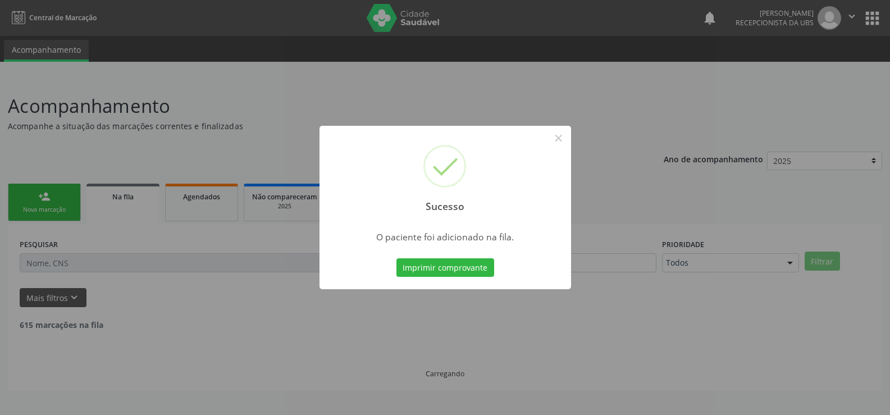
scroll to position [0, 0]
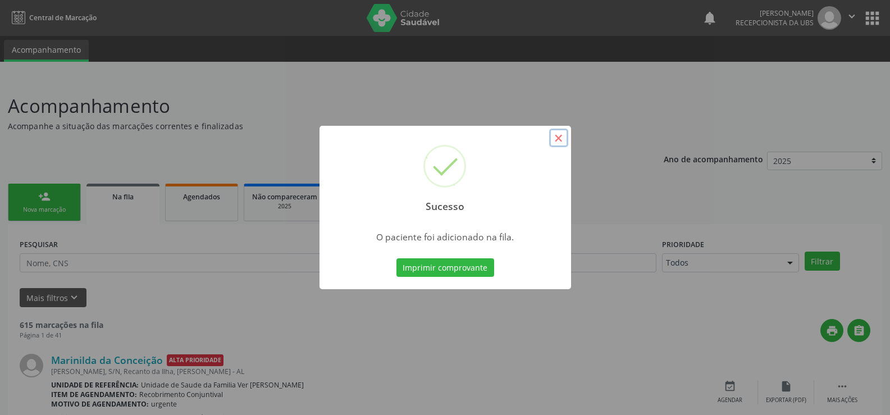
click at [557, 138] on button "×" at bounding box center [558, 138] width 19 height 19
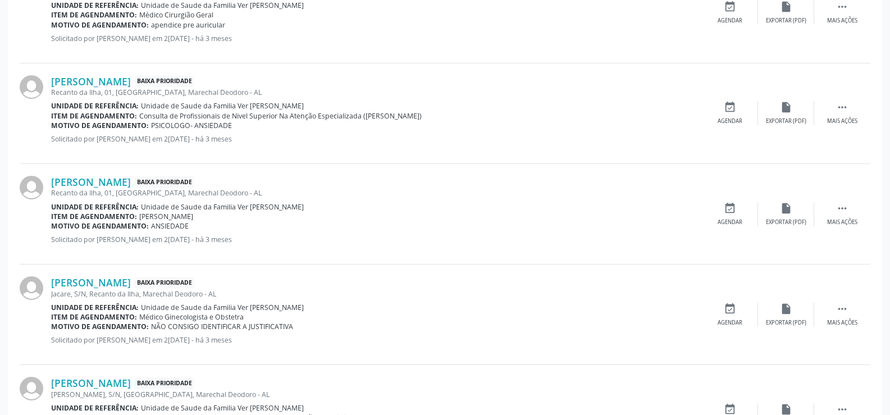
scroll to position [1516, 0]
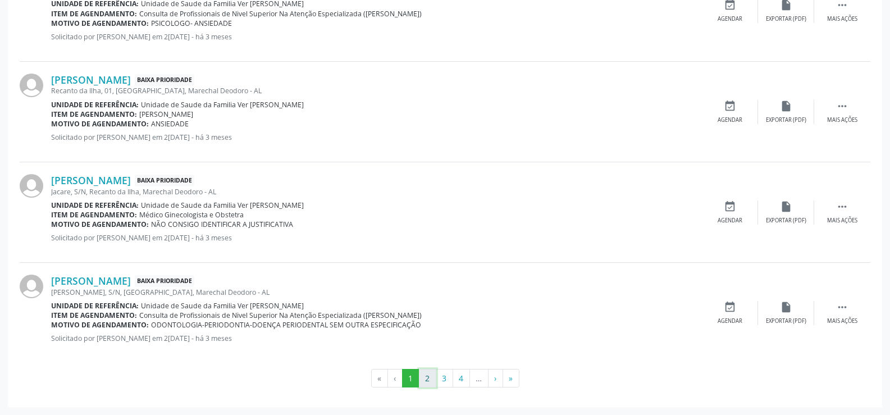
click at [423, 374] on button "2" at bounding box center [427, 378] width 17 height 19
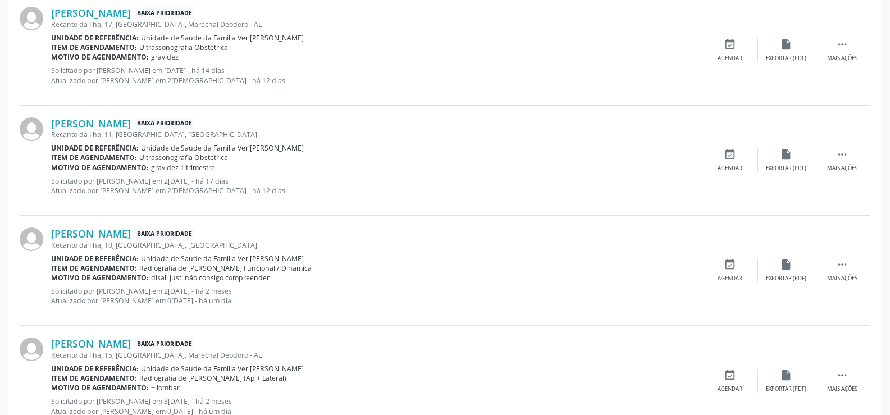
scroll to position [393, 0]
